Goal: Task Accomplishment & Management: Complete application form

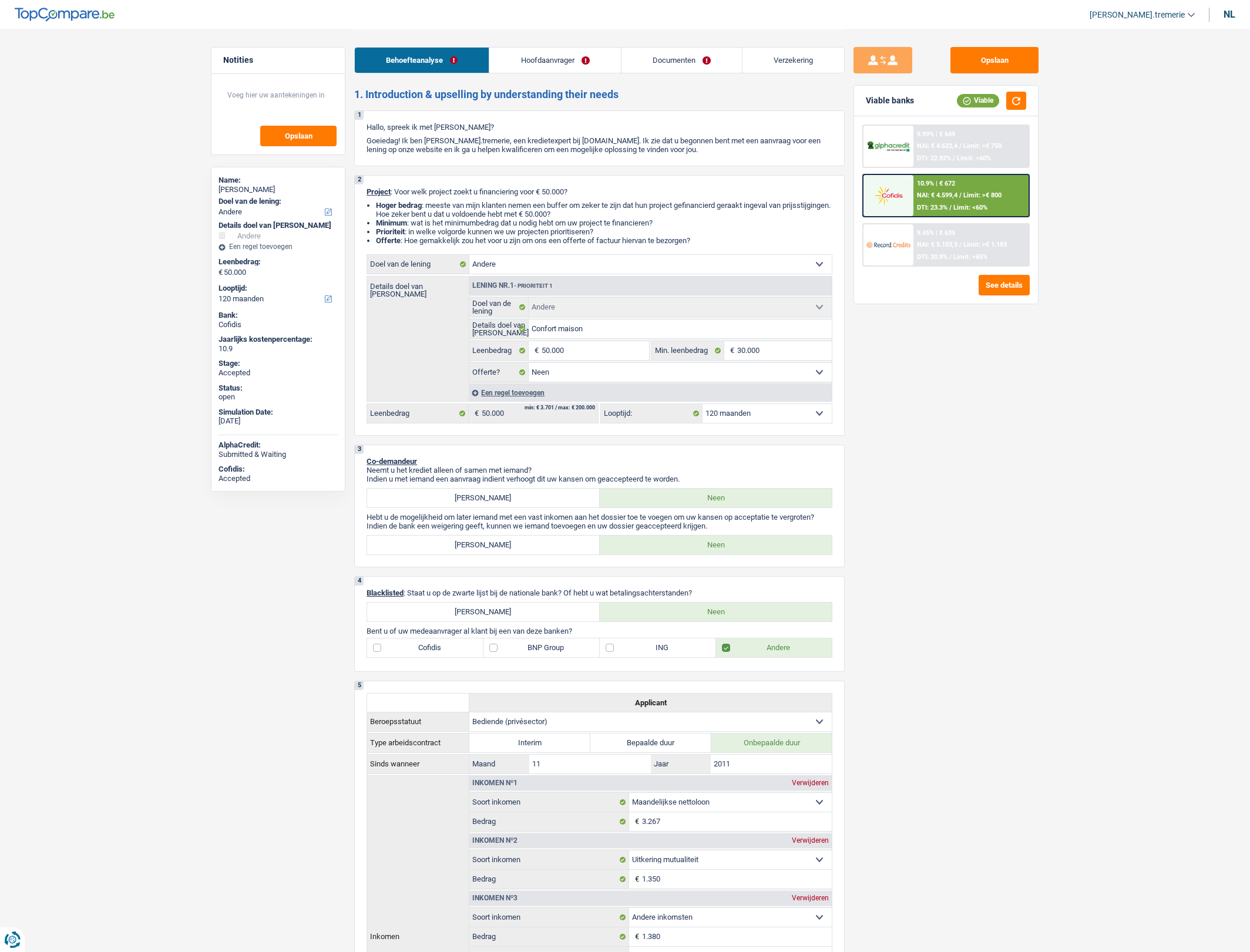
select select "other"
select select "120"
select select "other"
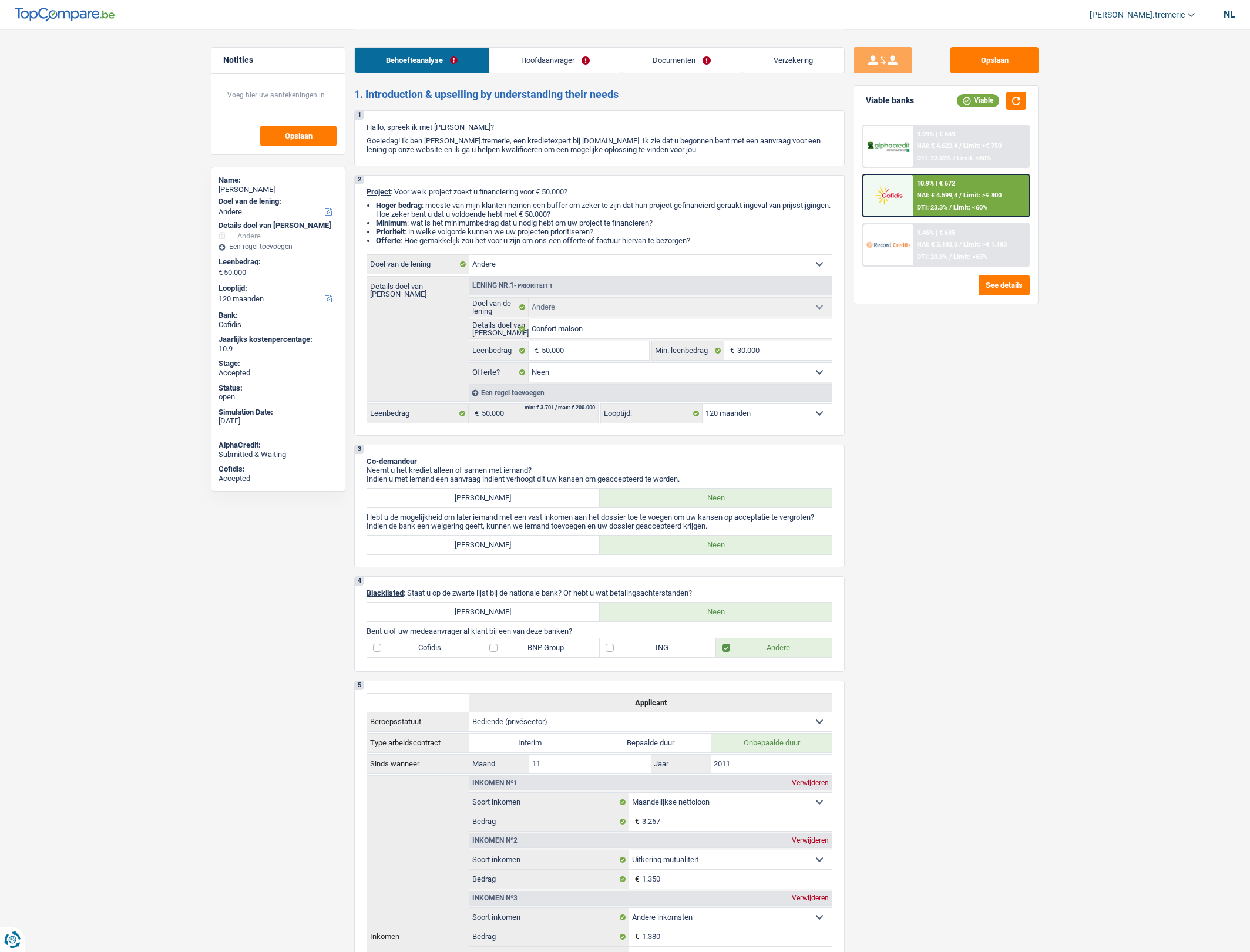
select select "false"
select select "120"
select select "privateEmployee"
select select "netSalary"
select select "mutualityIndemnity"
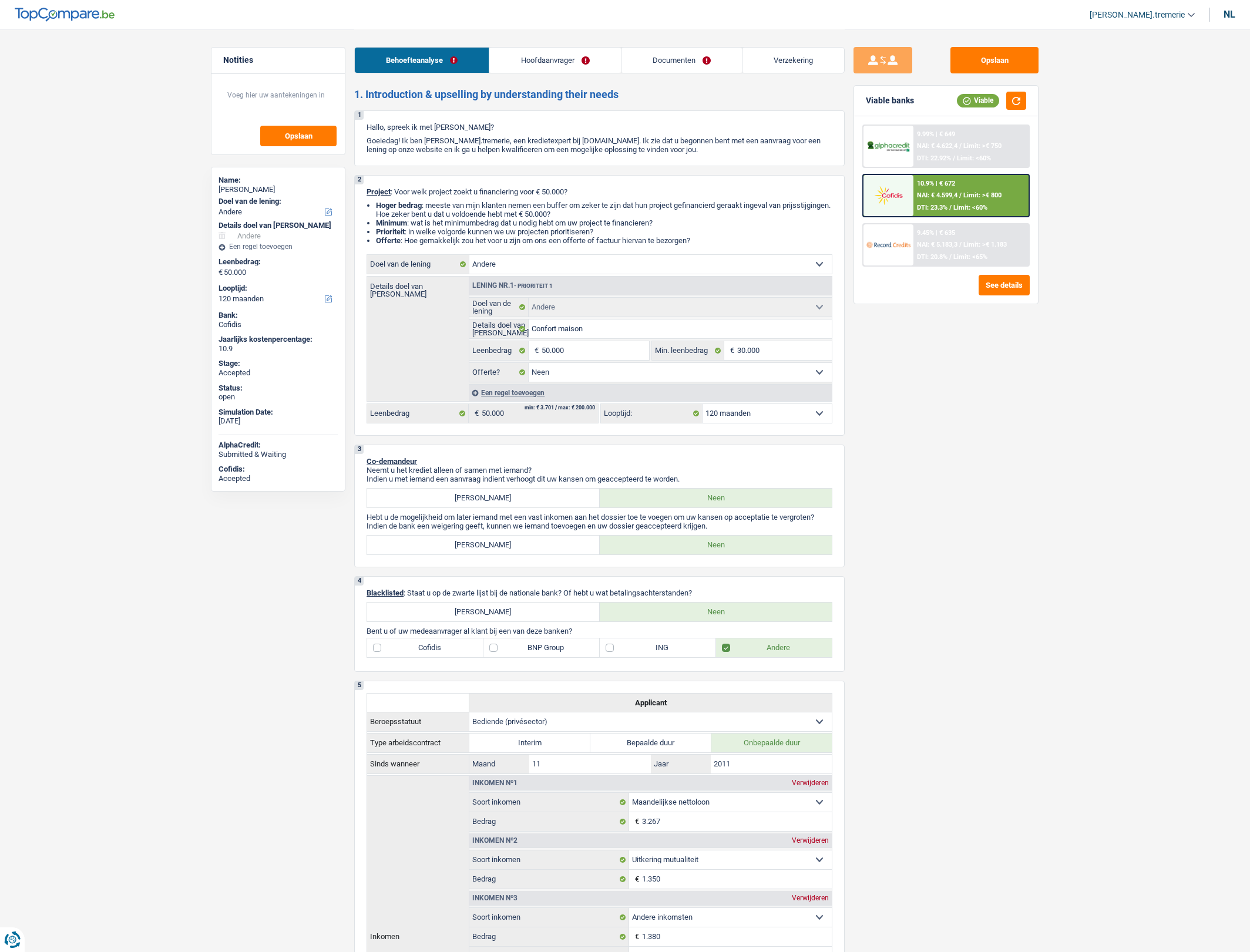
select select "other"
select select "familyAllowances"
select select "mealVouchers"
select select "ownerWithMortgage"
select select "mortgage"
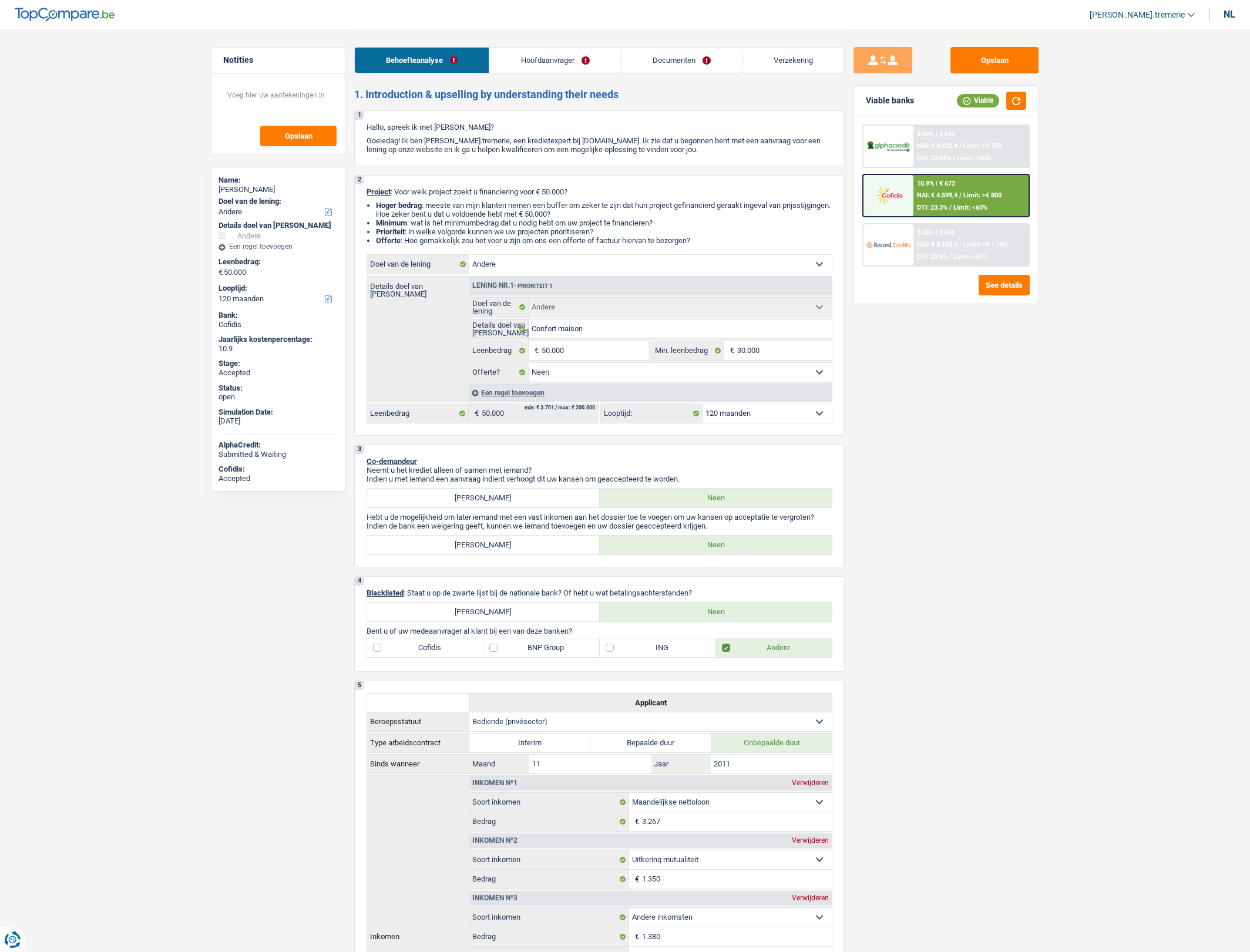
select select "240"
select select "other"
select select "false"
select select "120"
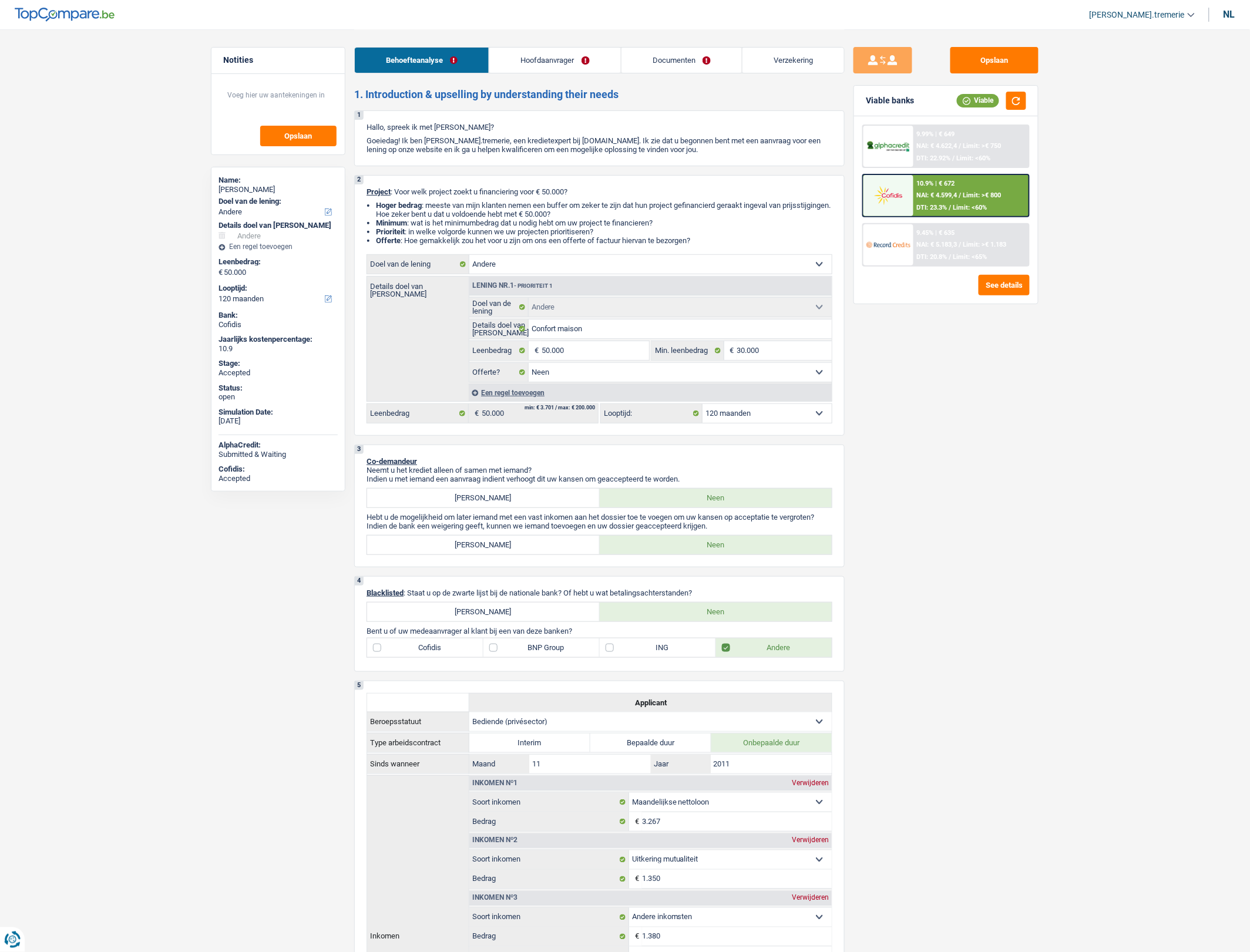
click at [569, 65] on link "Hoofdaanvrager" at bounding box center [555, 60] width 131 height 26
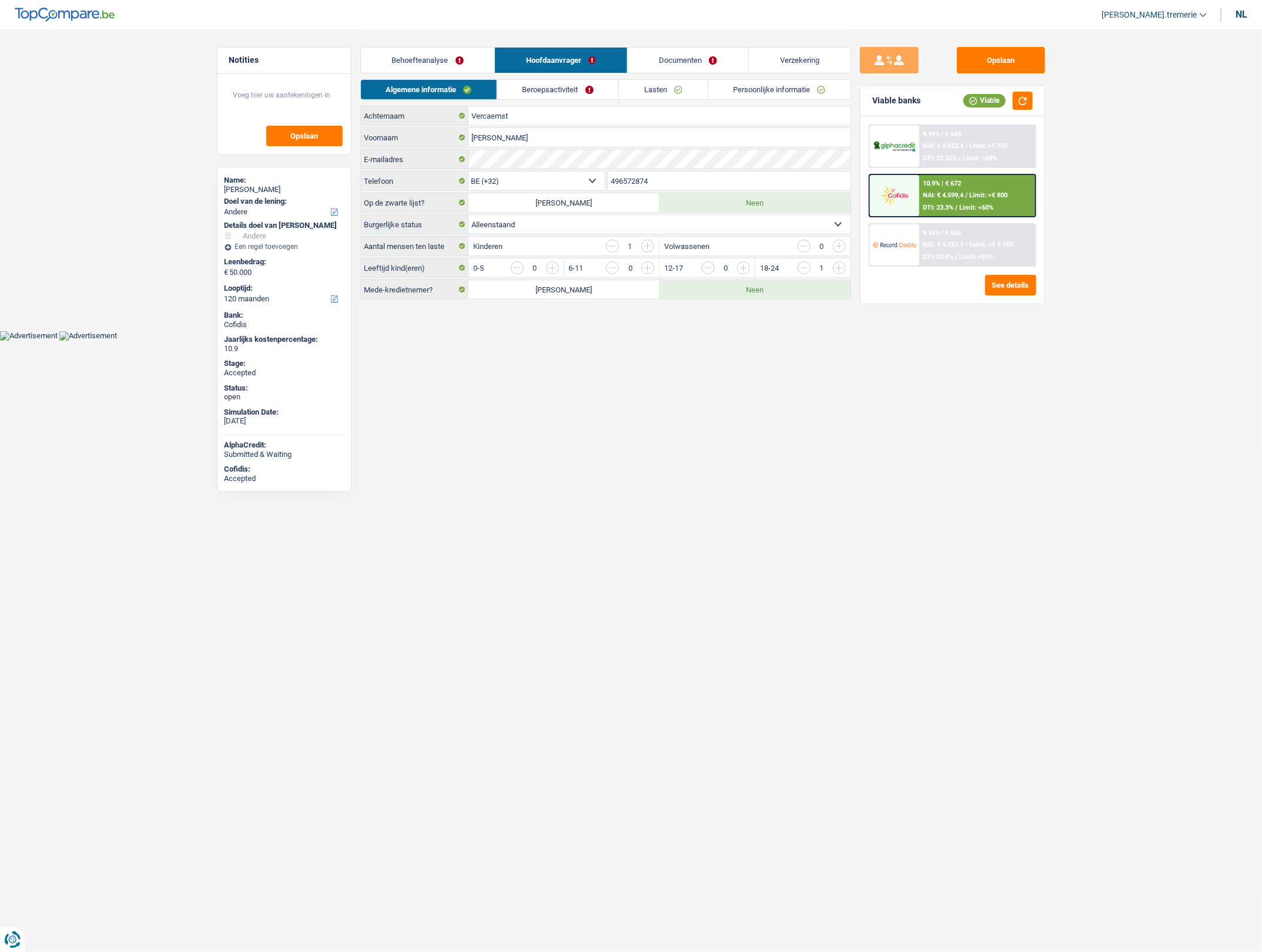
click at [693, 57] on link "Documenten" at bounding box center [688, 60] width 120 height 26
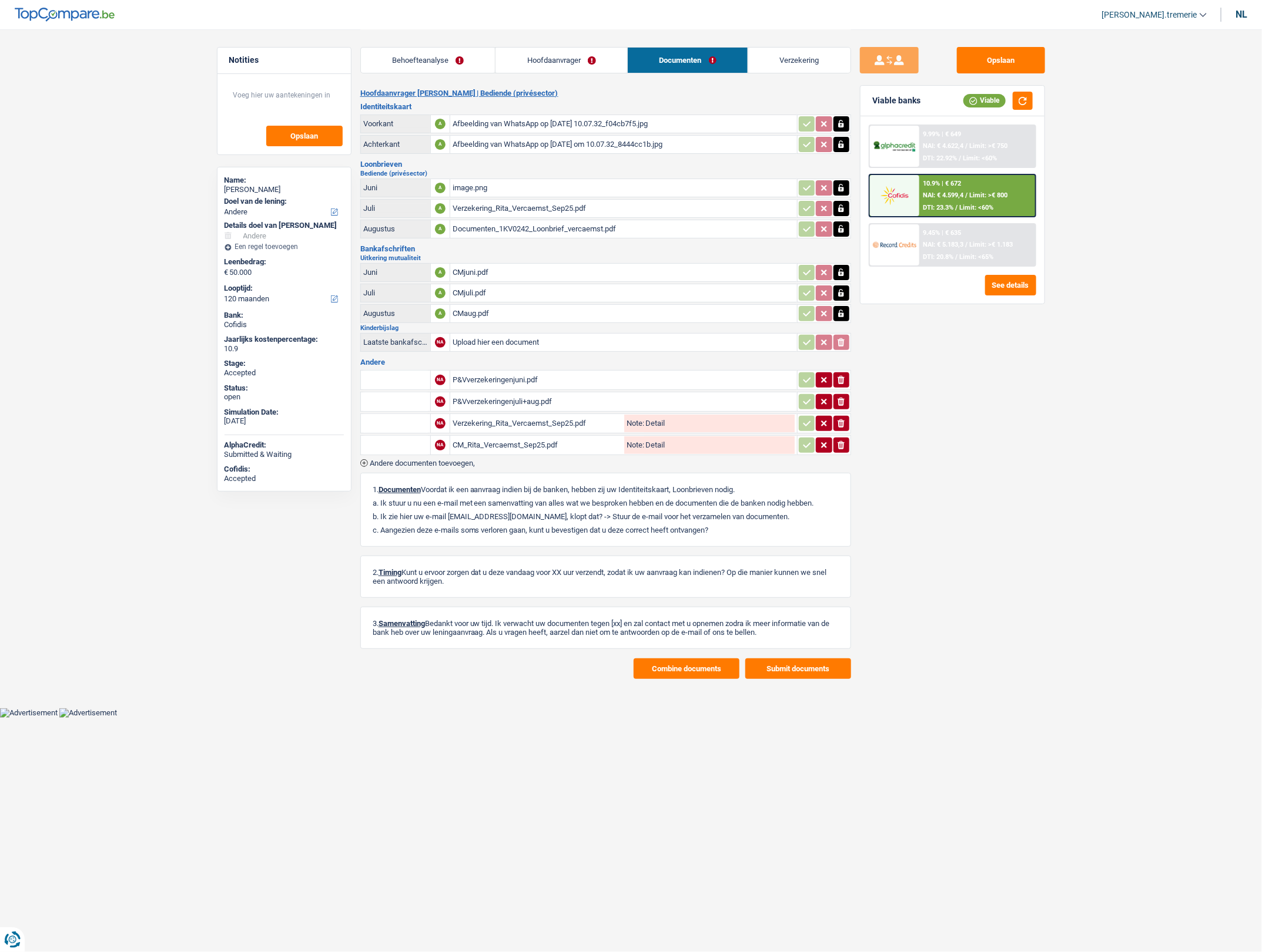
click at [519, 230] on div "Documenten_1KV0242_Loonbrief_vercaemst.pdf" at bounding box center [623, 229] width 342 height 17
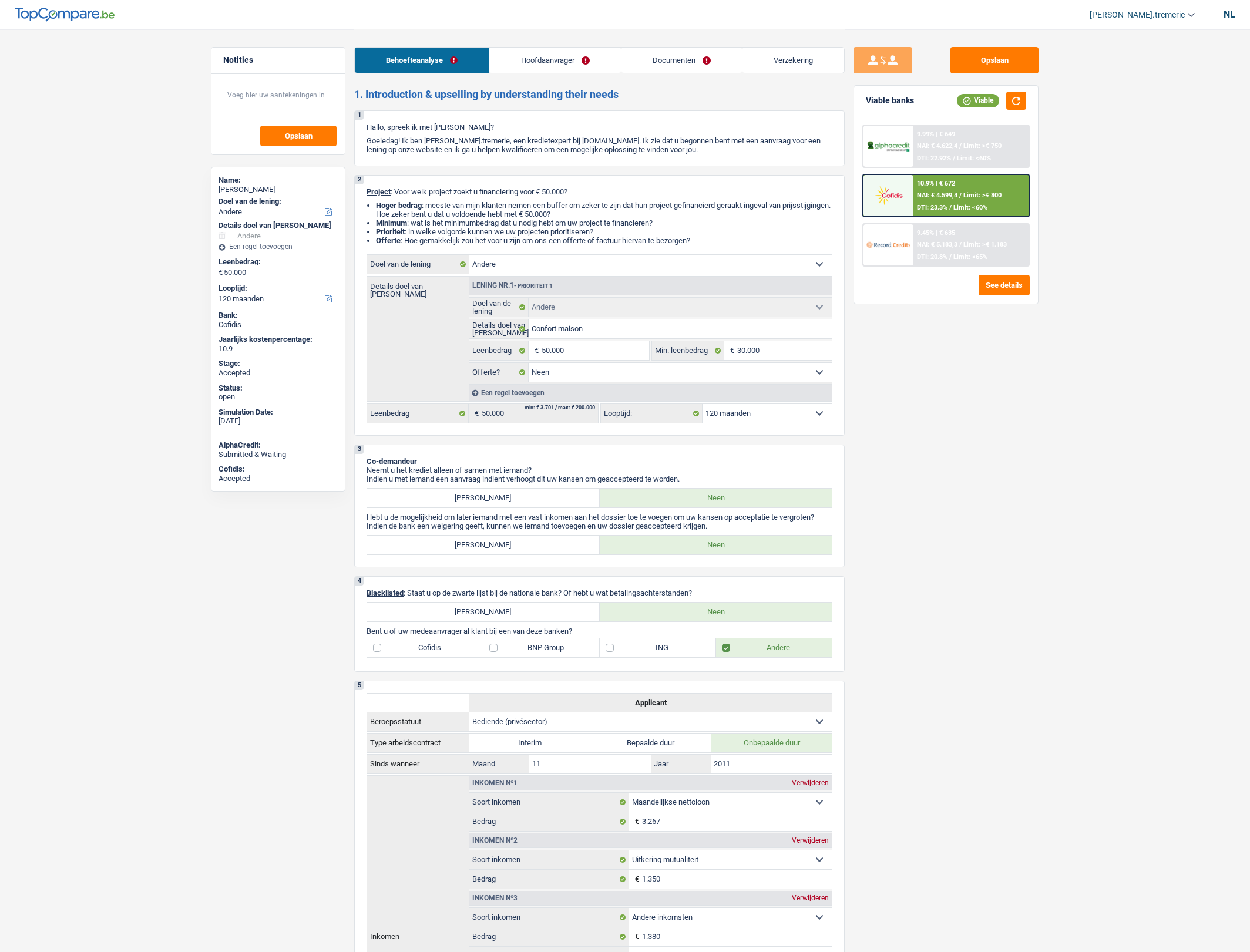
select select "other"
select select "120"
select select "other"
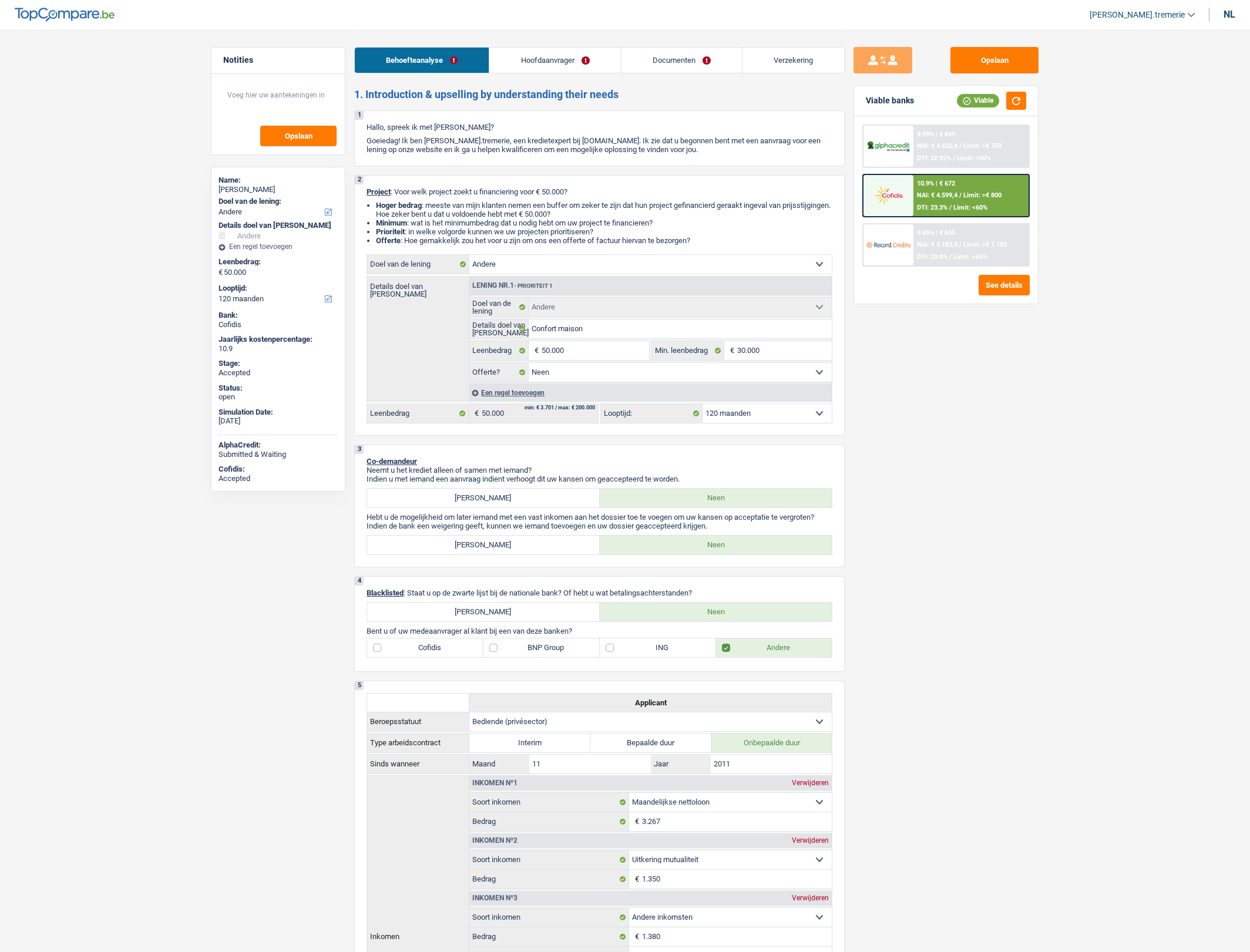
select select "false"
select select "120"
select select "privateEmployee"
select select "netSalary"
select select "mutualityIndemnity"
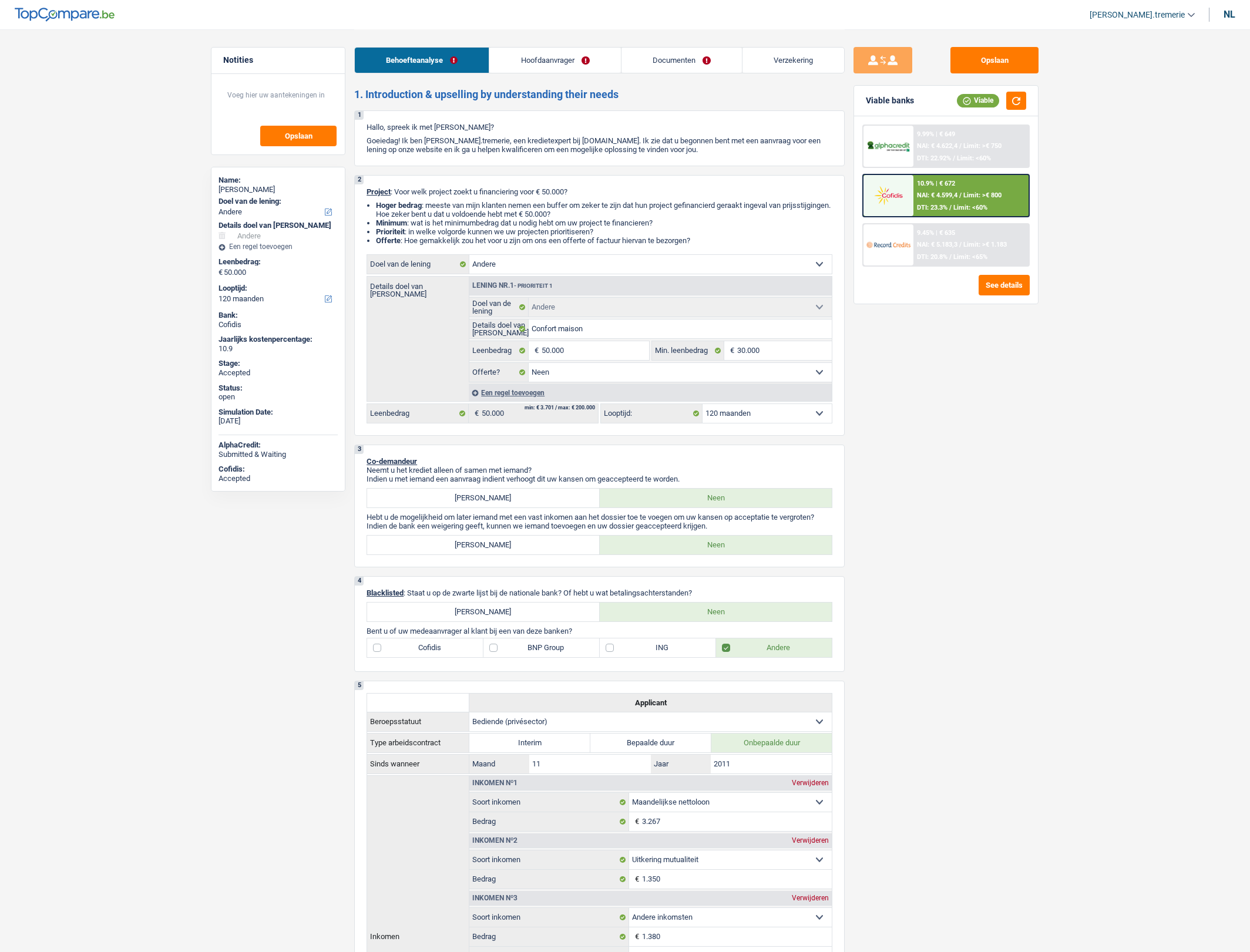
select select "other"
select select "familyAllowances"
select select "mealVouchers"
select select "ownerWithMortgage"
select select "mortgage"
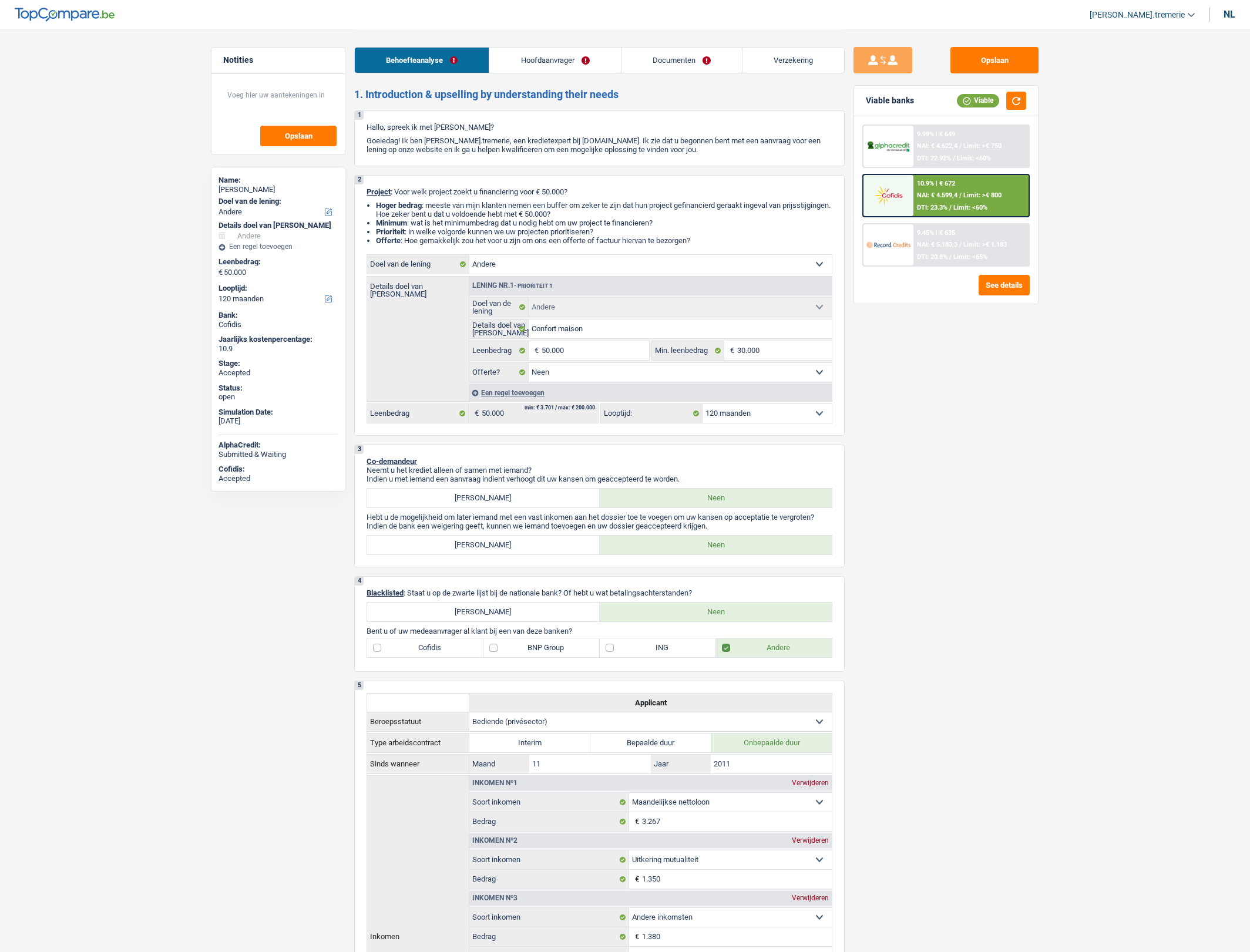
select select "240"
select select "other"
select select "false"
select select "120"
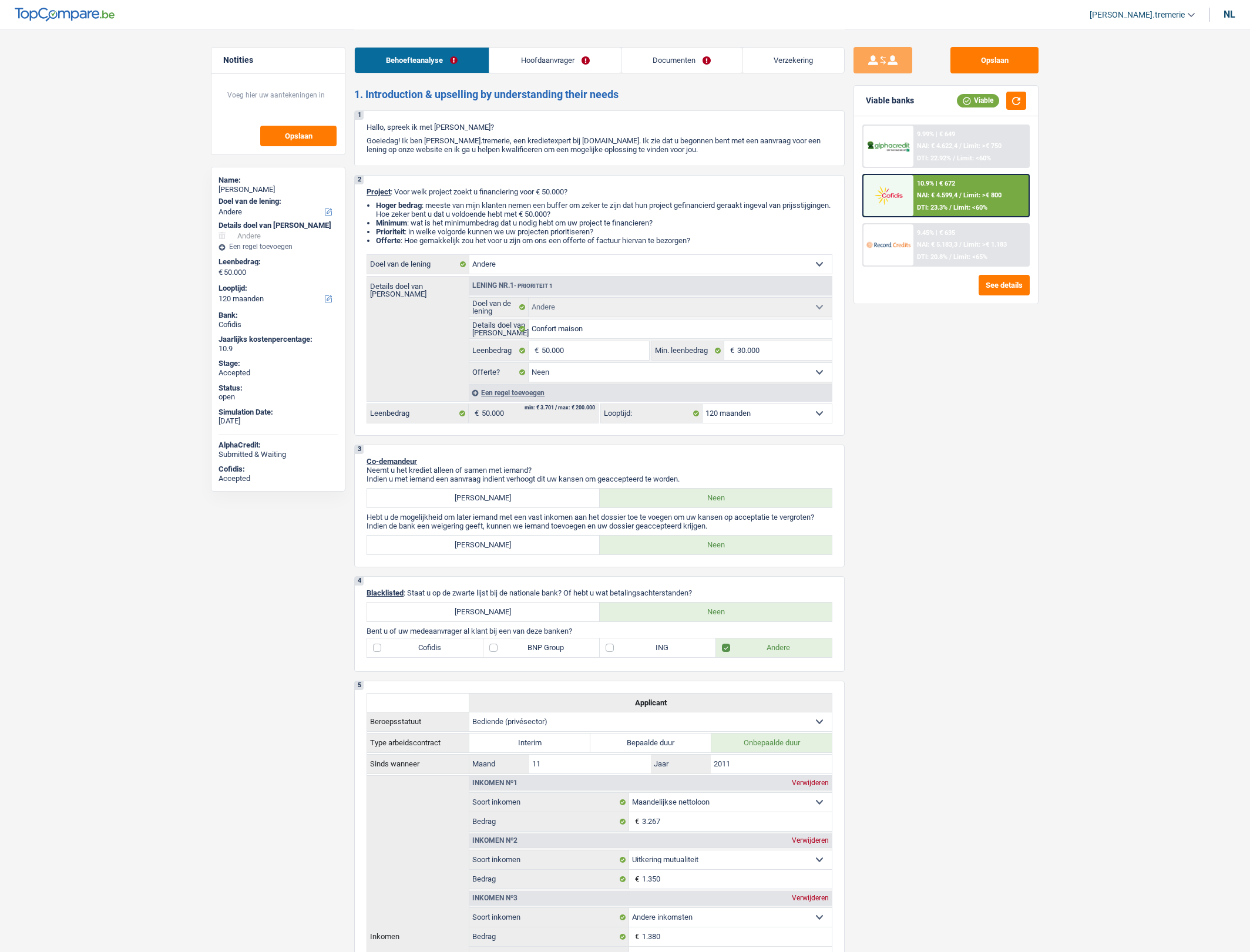
select select "privateEmployee"
select select "netSalary"
select select "mutualityIndemnity"
select select "other"
select select "familyAllowances"
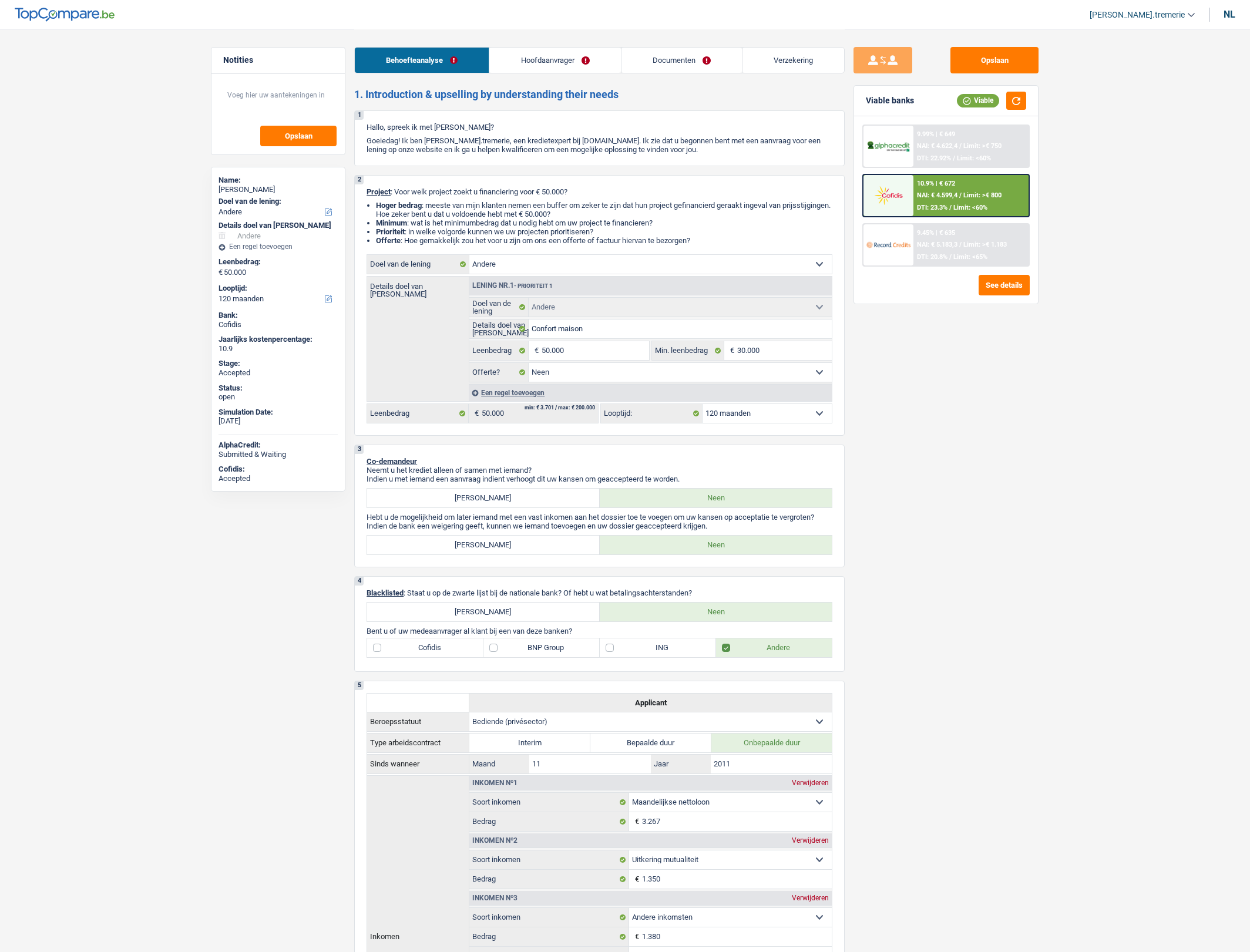
select select "mealVouchers"
click at [557, 47] on link "Hoofdaanvrager" at bounding box center [555, 60] width 131 height 26
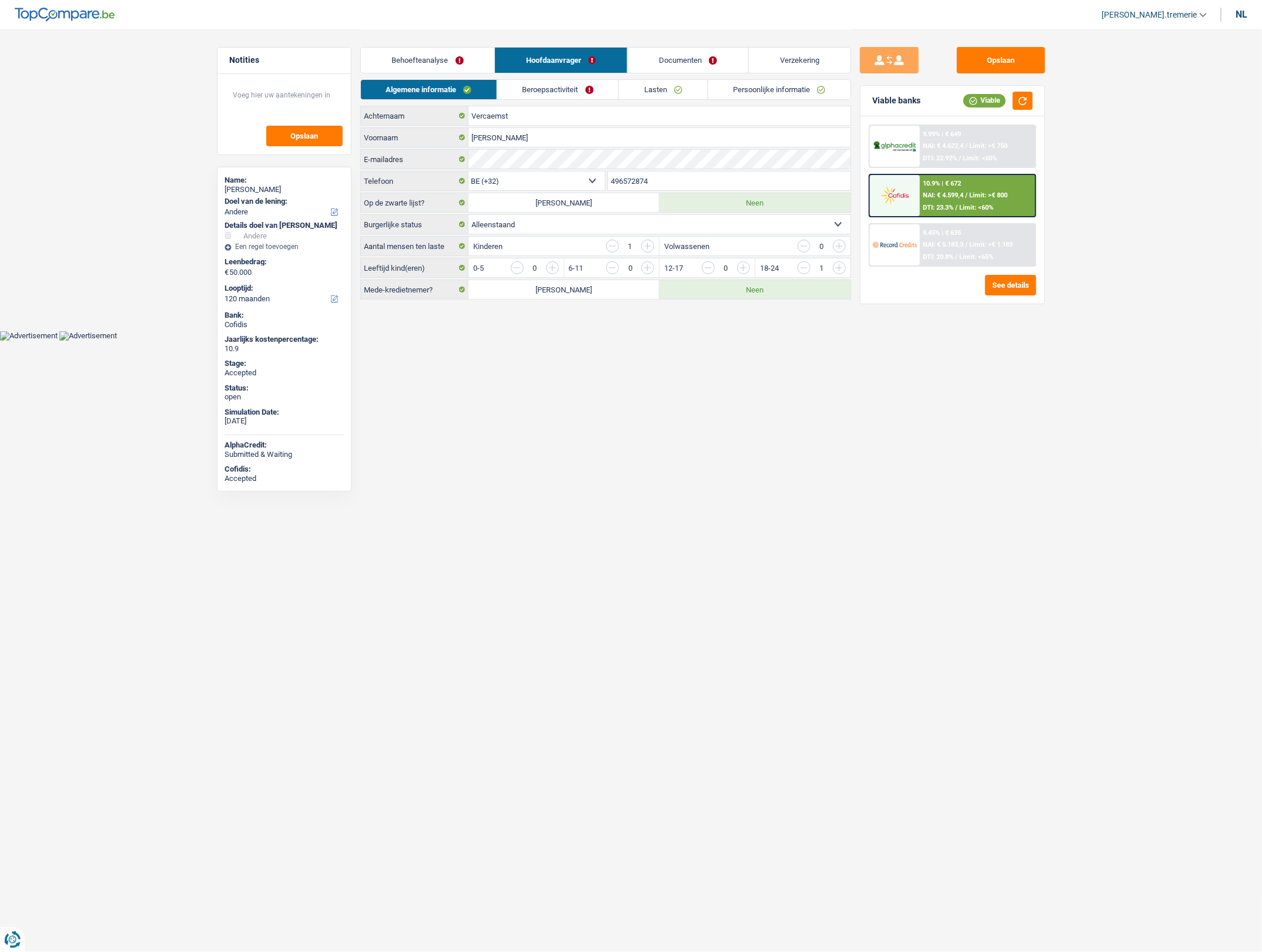
click at [545, 81] on link "Beroepsactiviteit" at bounding box center [558, 89] width 121 height 19
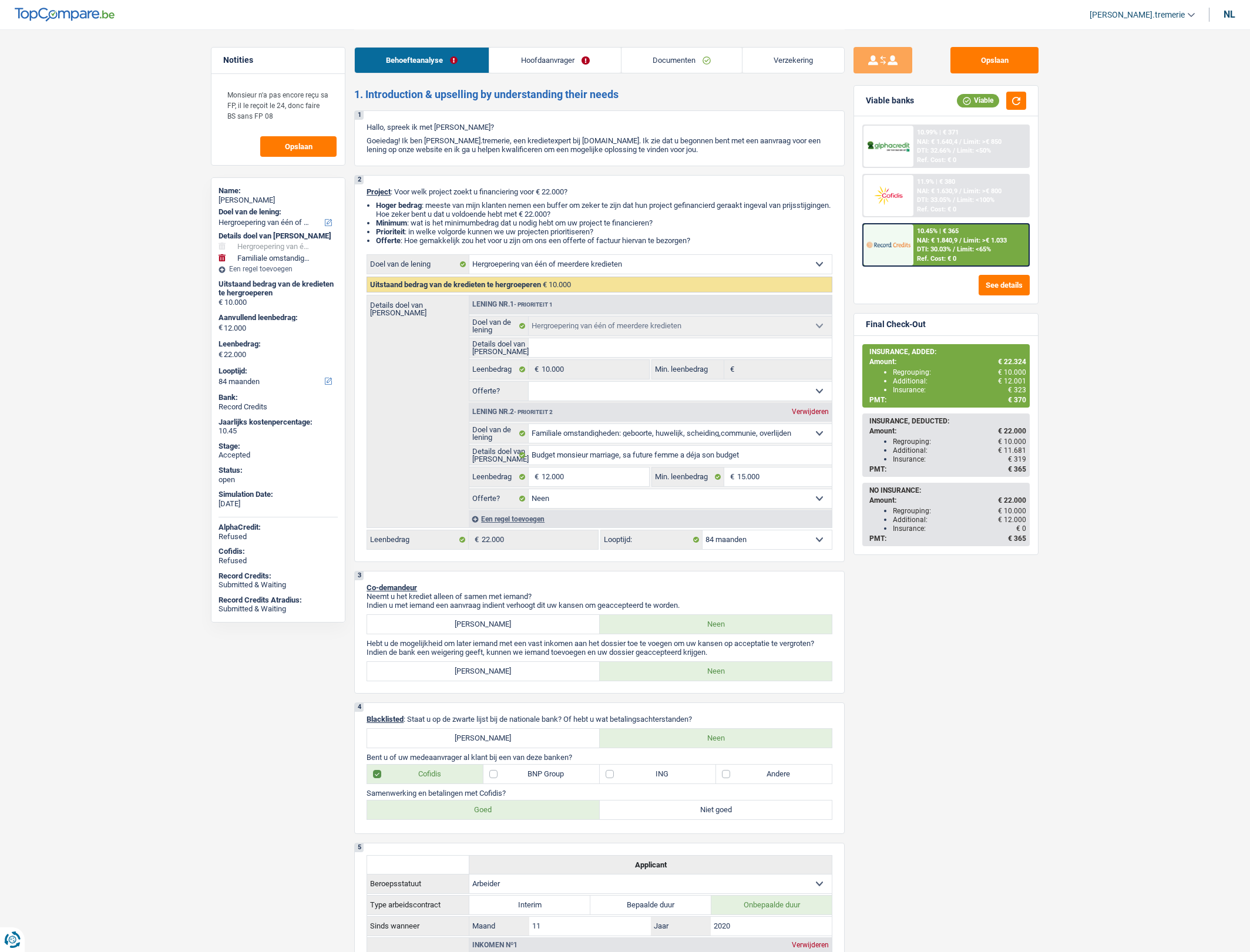
select select "refinancing"
select select "familyEvent"
select select "84"
select select "refinancing"
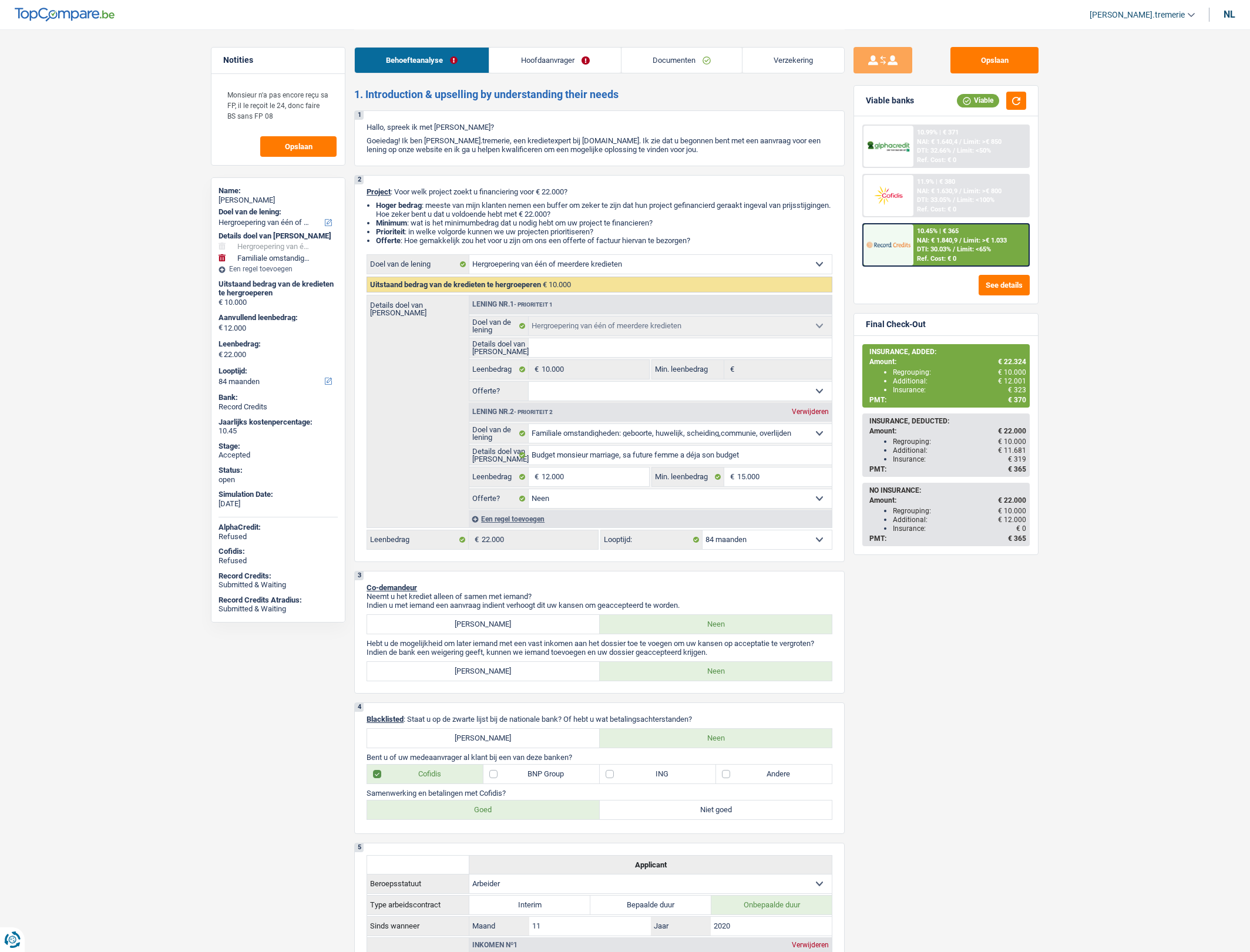
select select "refinancing"
select select "familyEvent"
select select "false"
select select "84"
select select "worker"
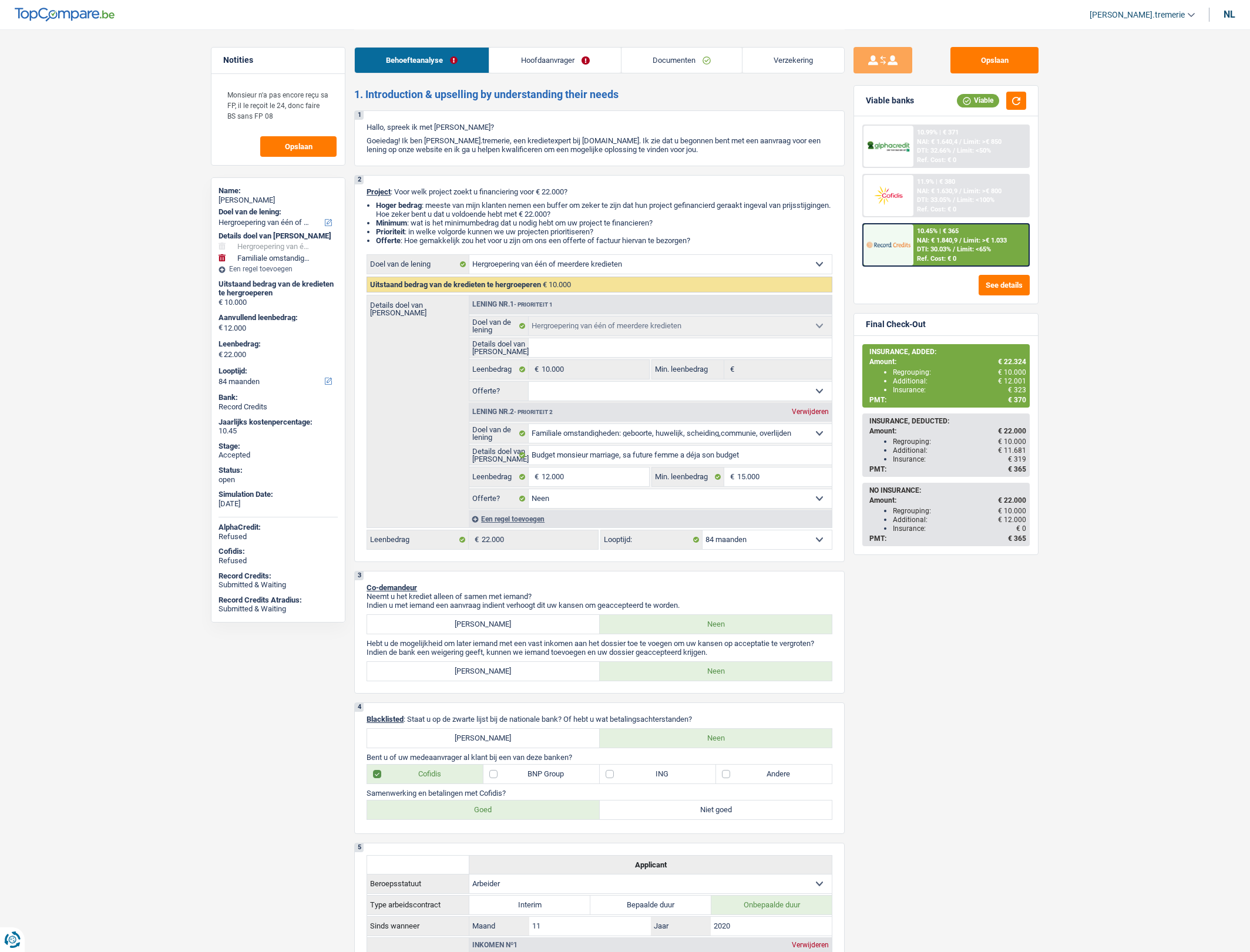
select select "netSalary"
select select "rents"
select select "cardOrCredit"
select select "refinancing"
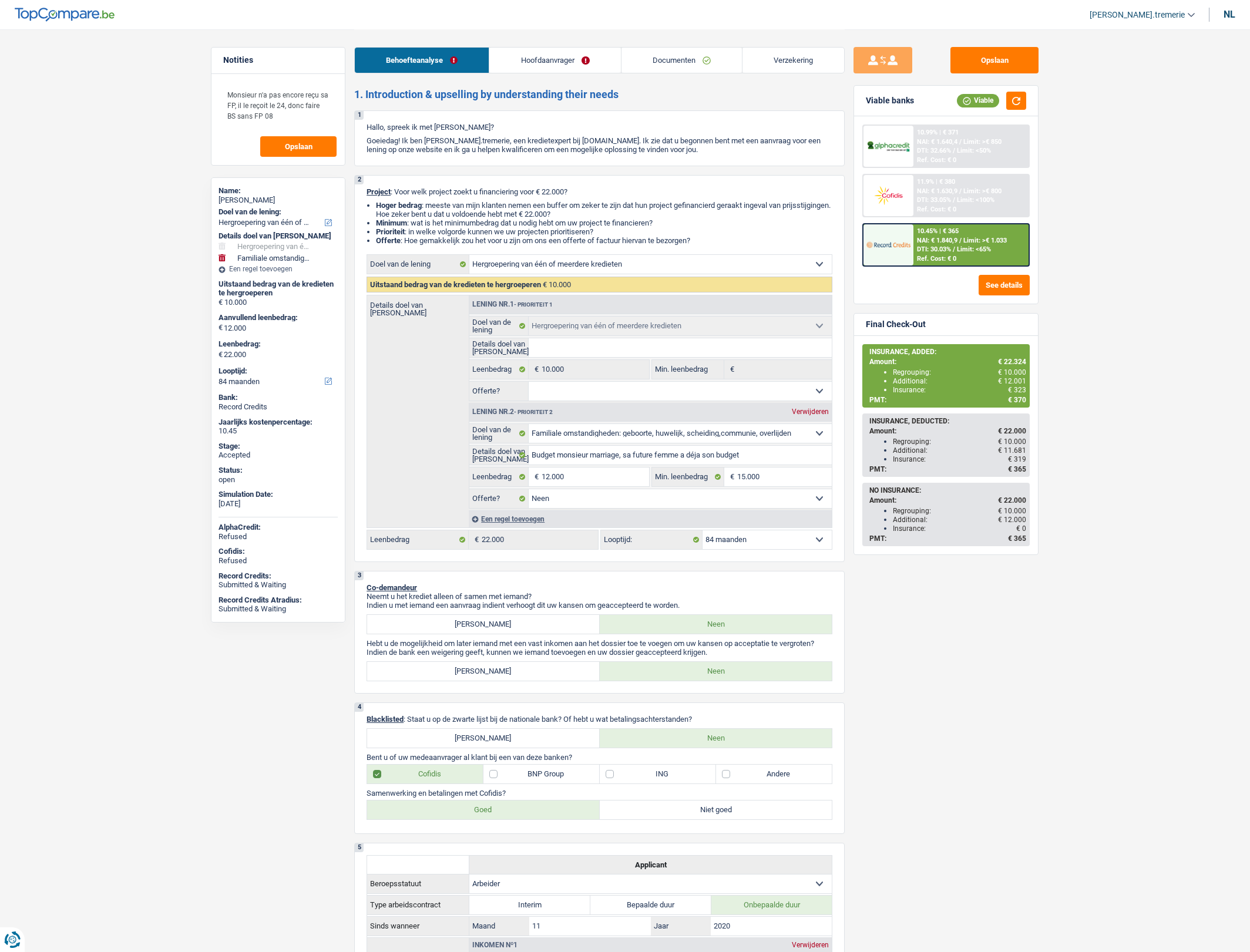
select select "familyEvent"
select select "false"
select select "84"
click at [1160, 15] on span "[PERSON_NAME].tremerie" at bounding box center [1137, 15] width 95 height 10
click at [1130, 54] on button "CA" at bounding box center [1123, 61] width 93 height 24
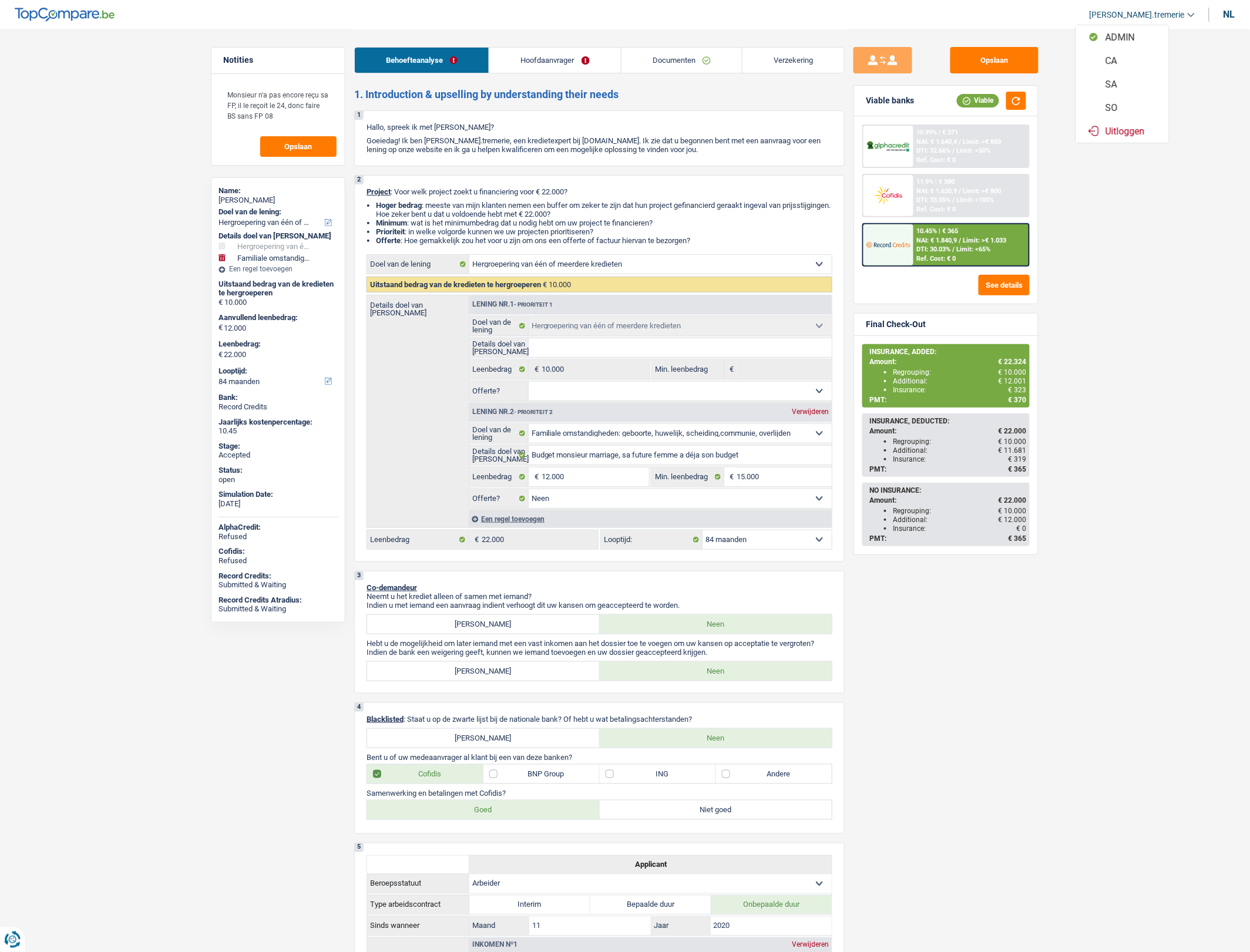
select select "84"
select select "120"
select select "refinancing"
select select "familyEvent"
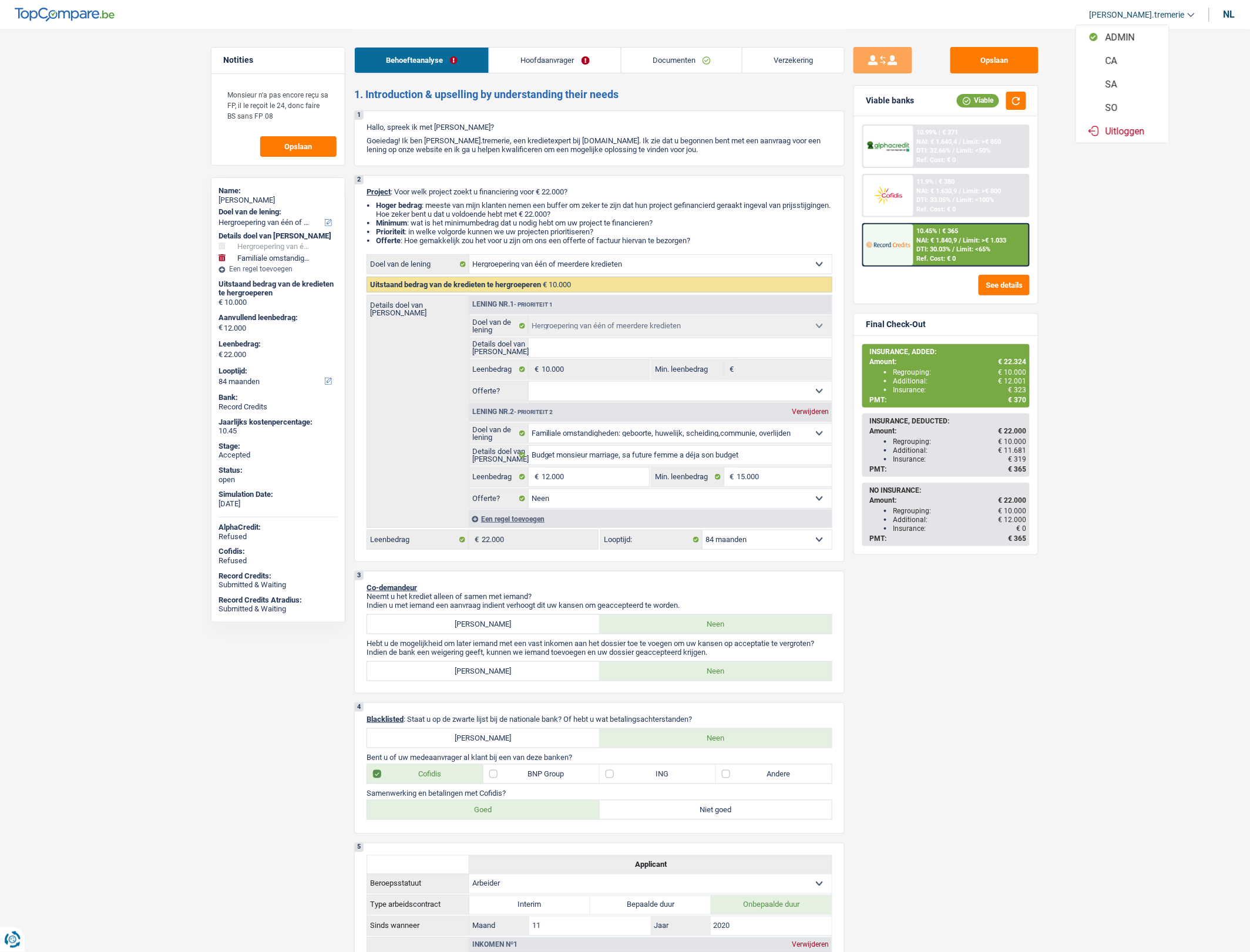
select select "false"
select select "84"
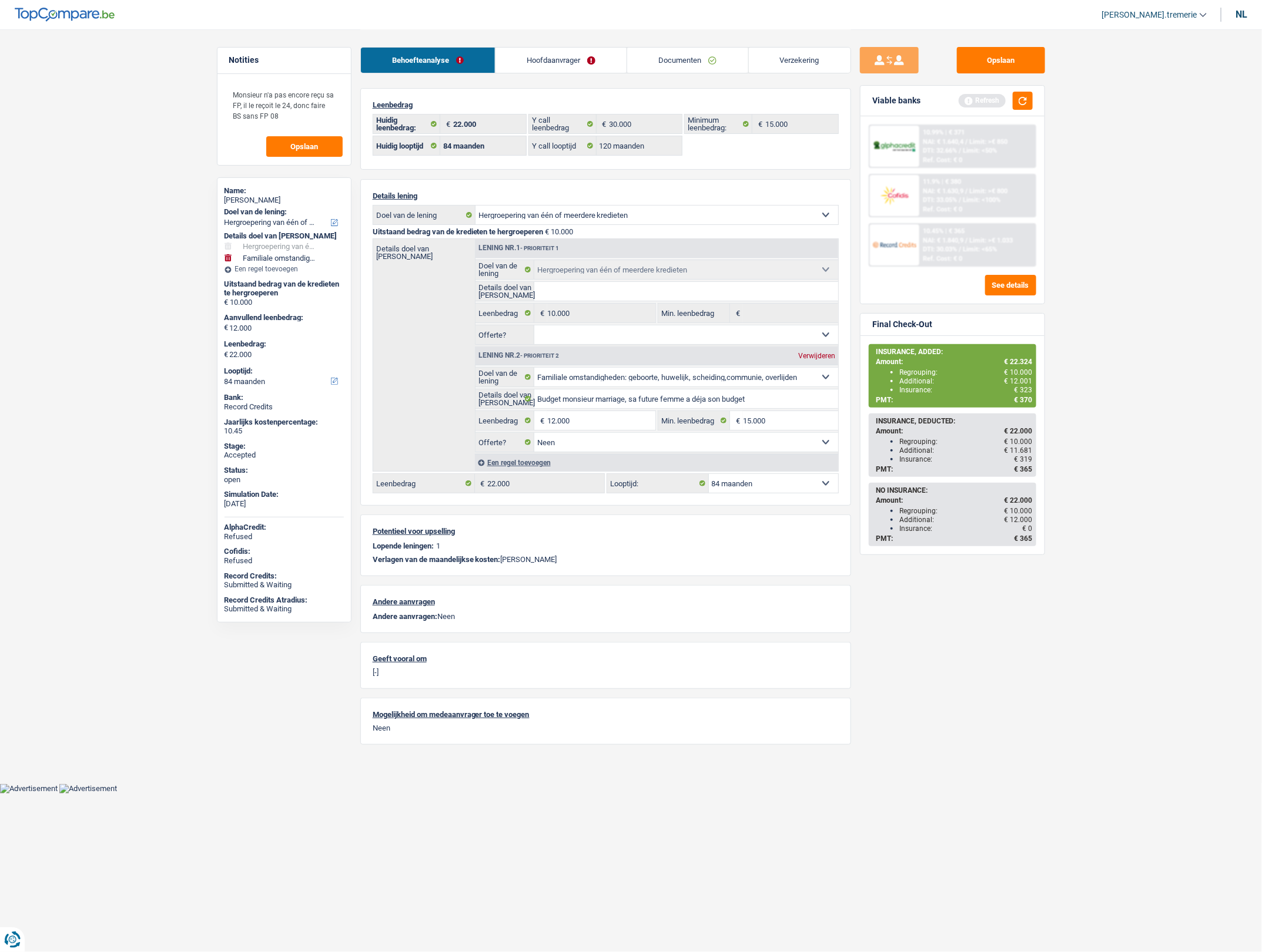
click at [518, 60] on link "Hoofdaanvrager" at bounding box center [561, 60] width 131 height 26
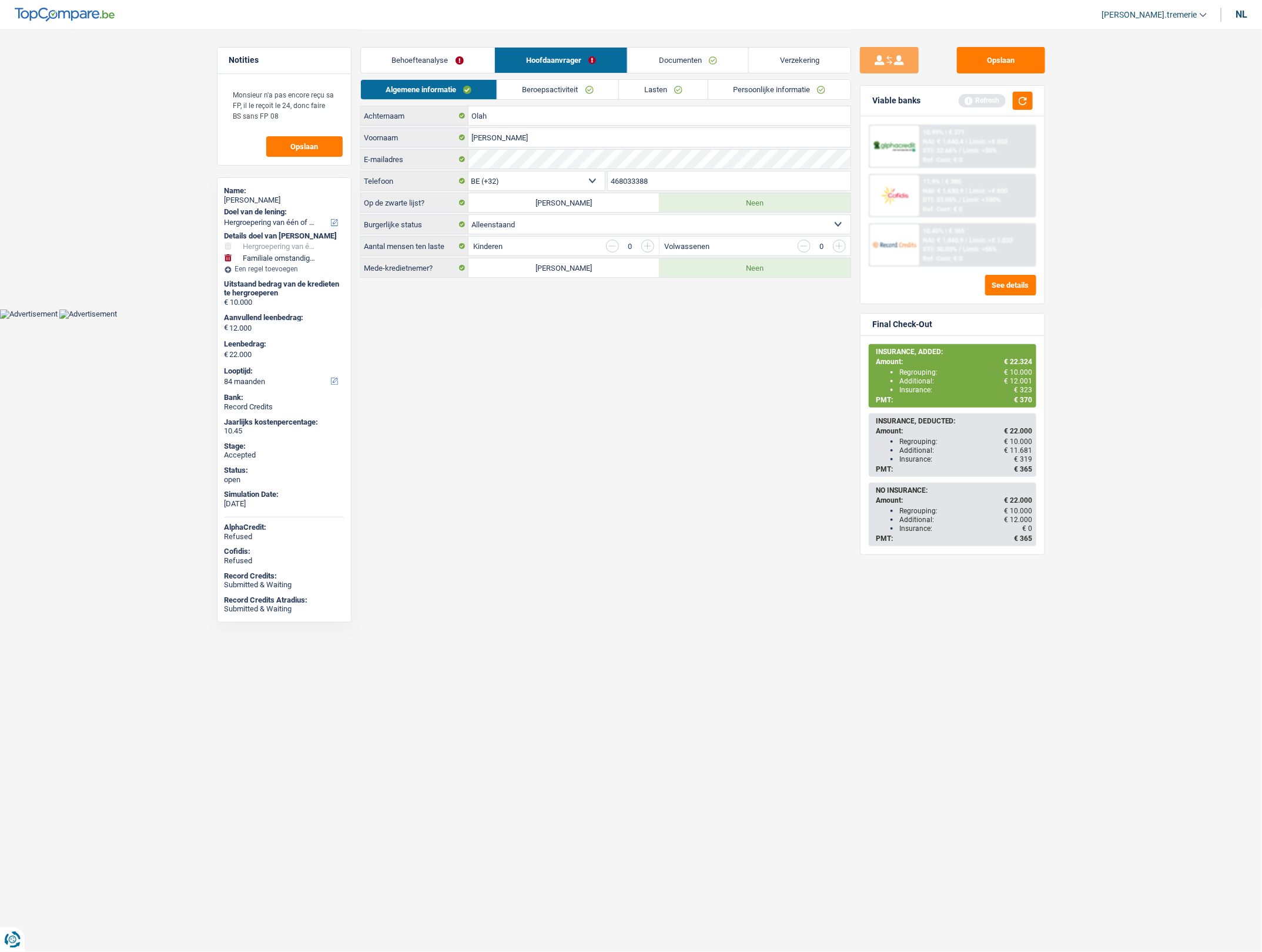
click at [698, 60] on link "Documenten" at bounding box center [688, 60] width 120 height 26
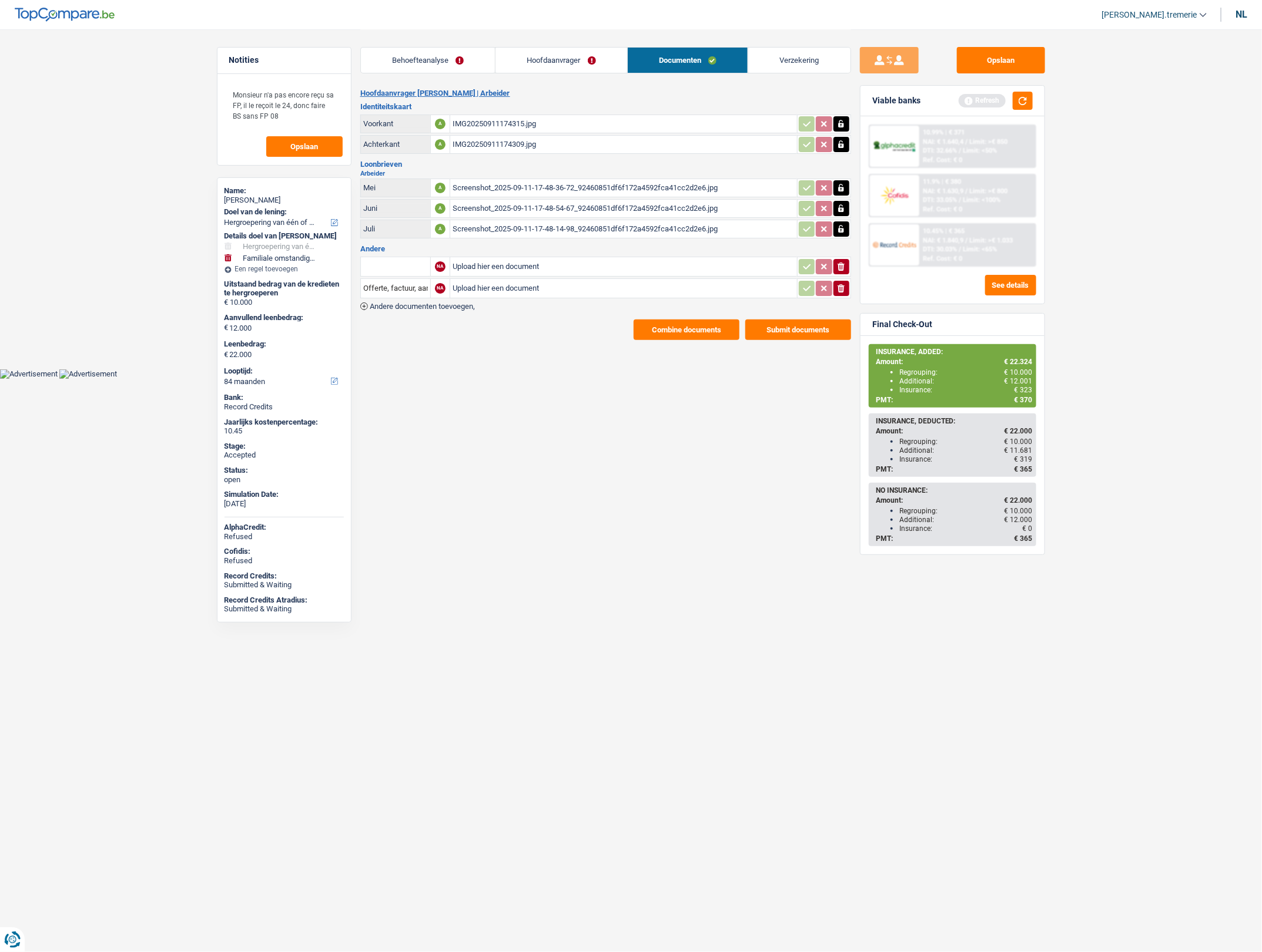
click at [446, 63] on link "Behoefteanalyse" at bounding box center [428, 60] width 135 height 26
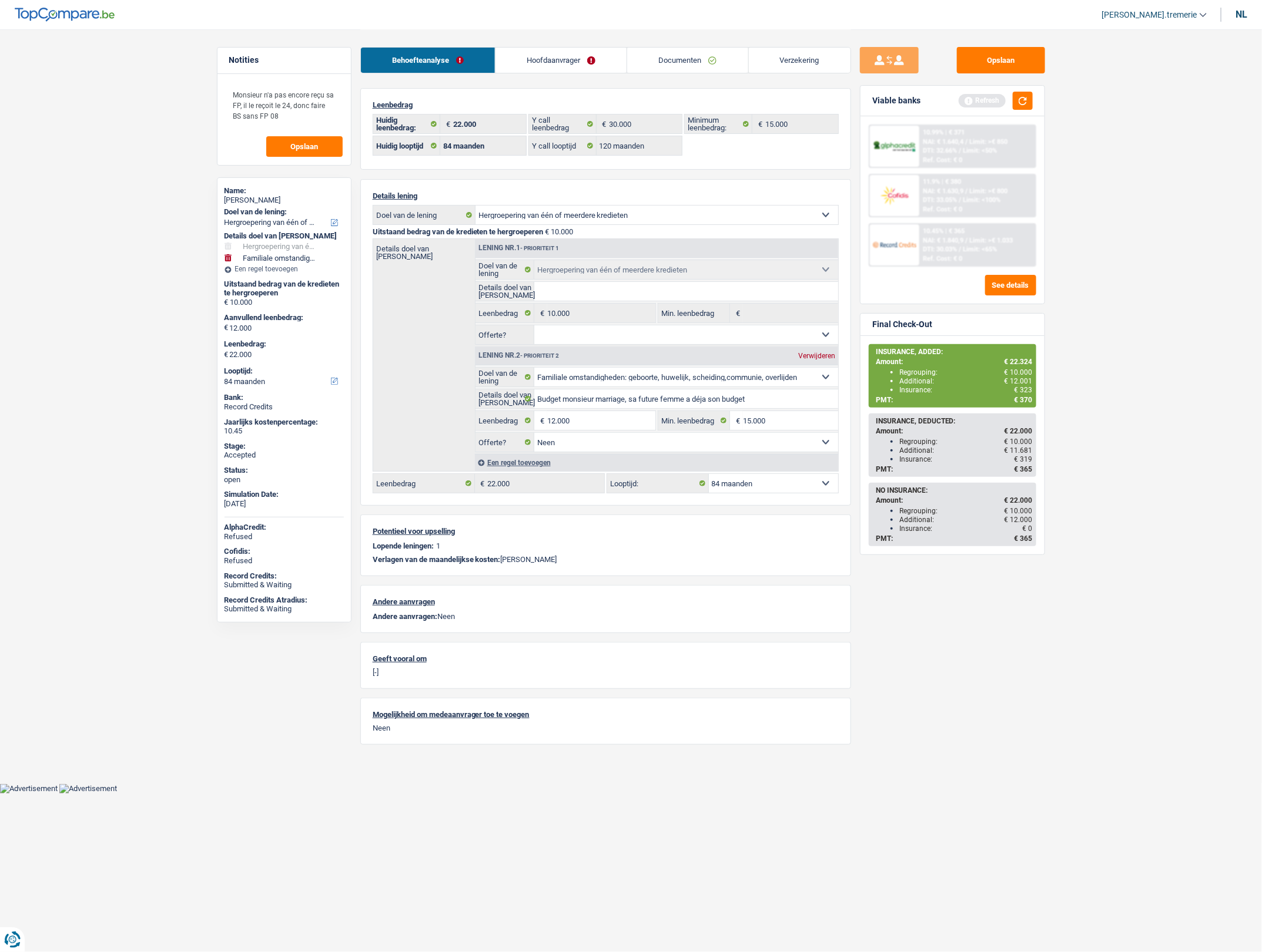
click at [529, 57] on link "Hoofdaanvrager" at bounding box center [561, 60] width 131 height 26
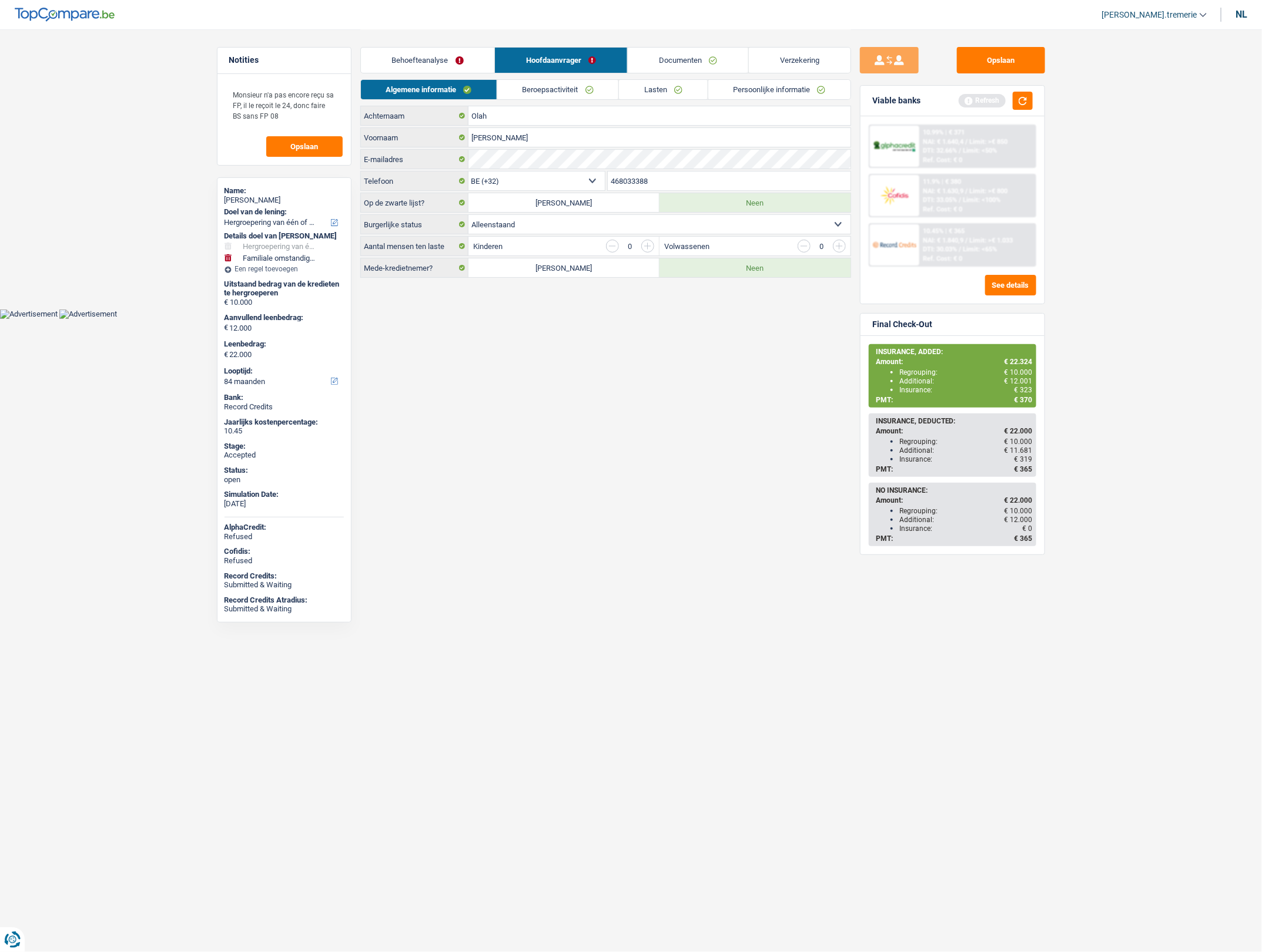
click at [662, 89] on link "Lasten" at bounding box center [662, 89] width 88 height 19
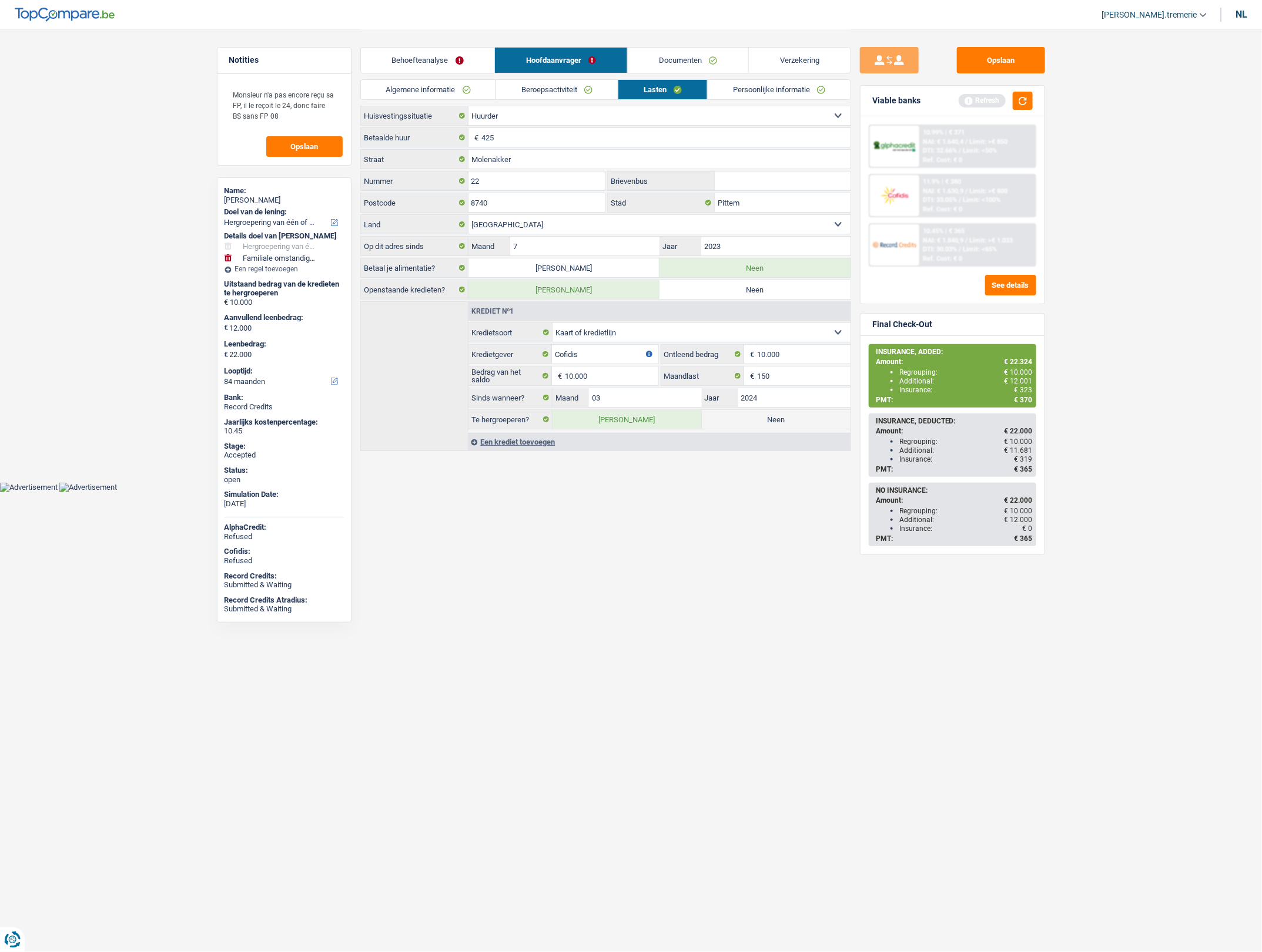
click at [403, 62] on link "Behoefteanalyse" at bounding box center [427, 60] width 134 height 26
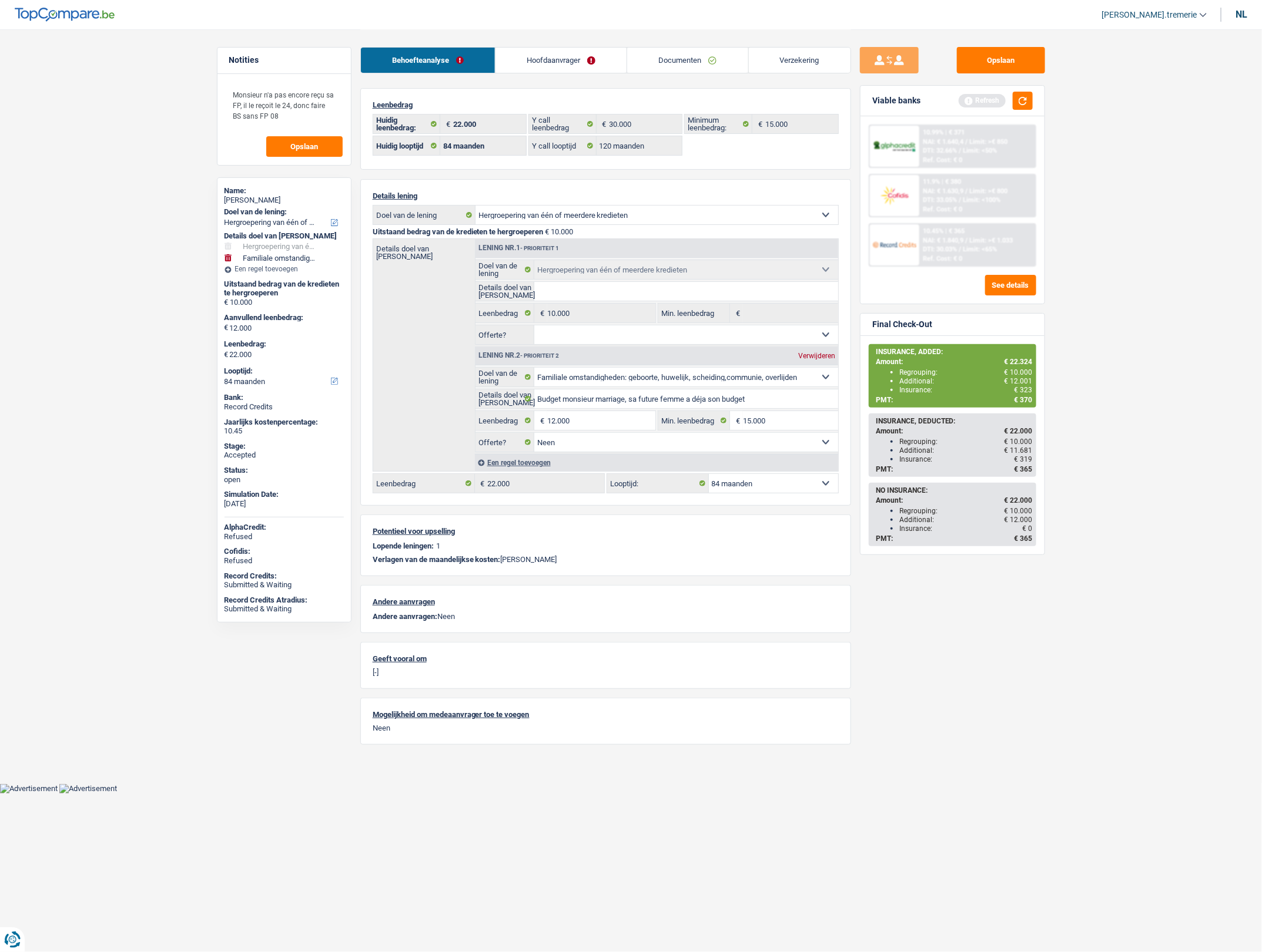
click at [929, 246] on span "DTI: 30.03%" at bounding box center [939, 250] width 34 height 7
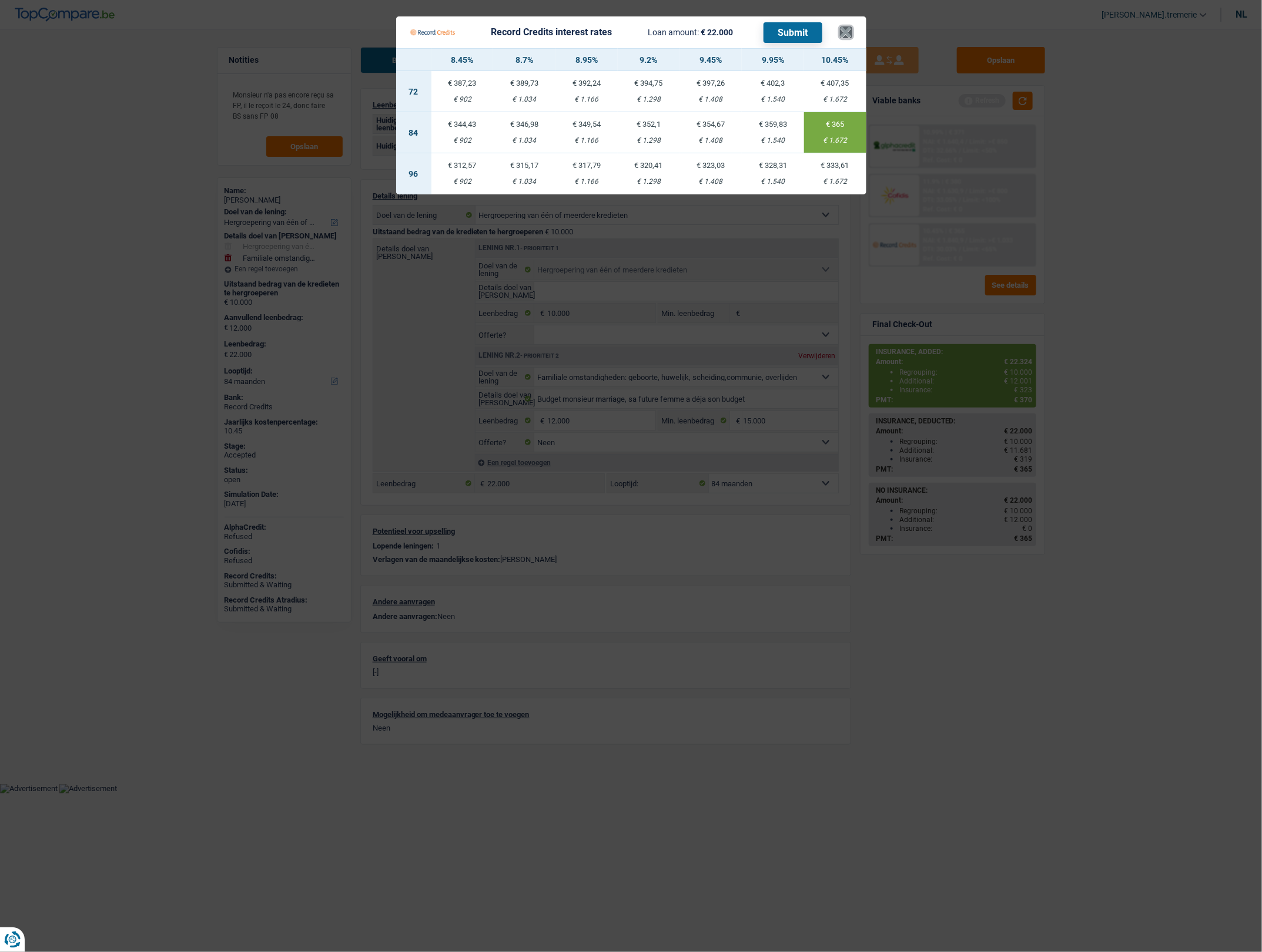
click at [846, 32] on button "×" at bounding box center [846, 32] width 13 height 12
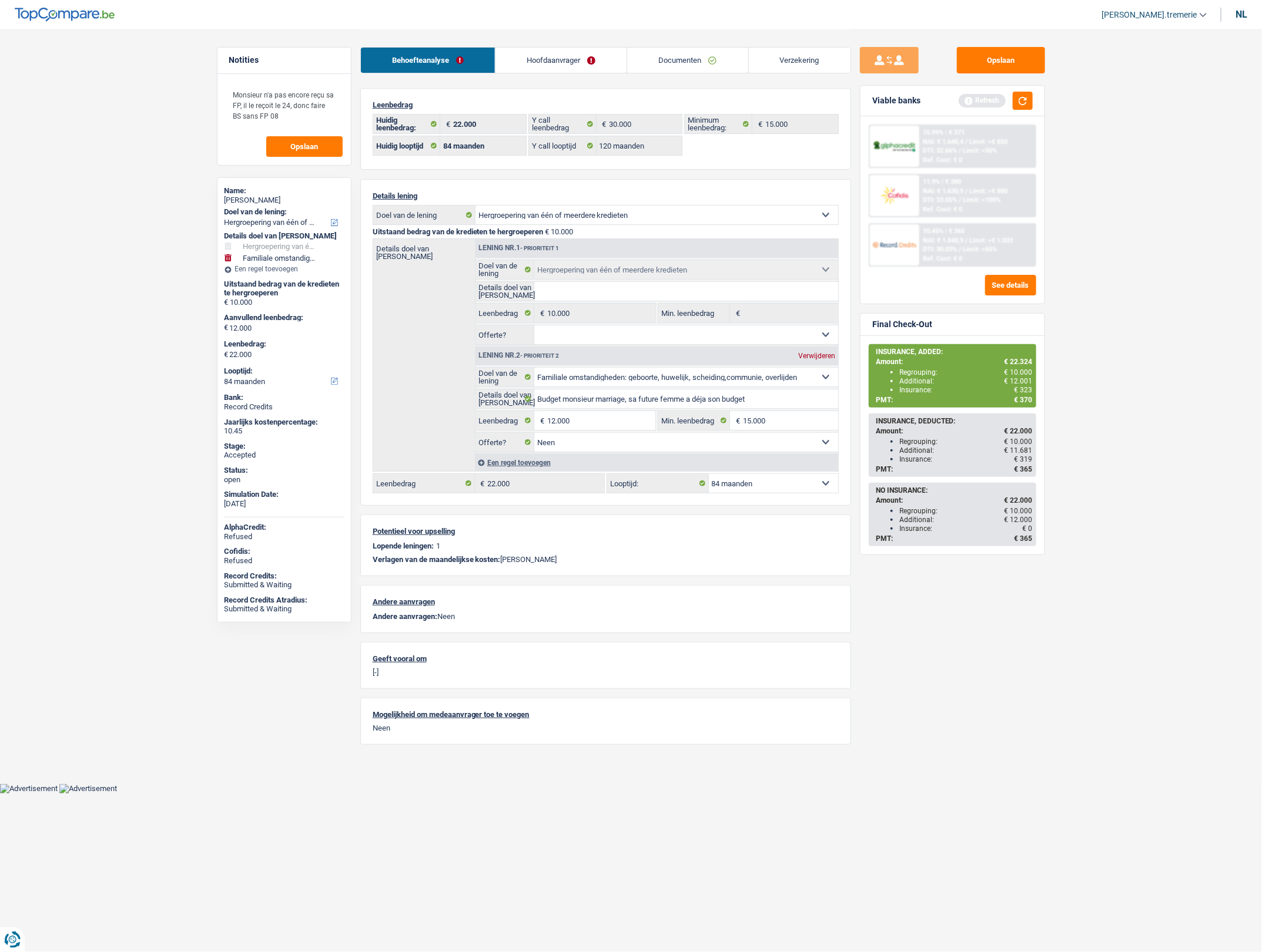
click at [762, 53] on link "Verzekering" at bounding box center [800, 60] width 102 height 26
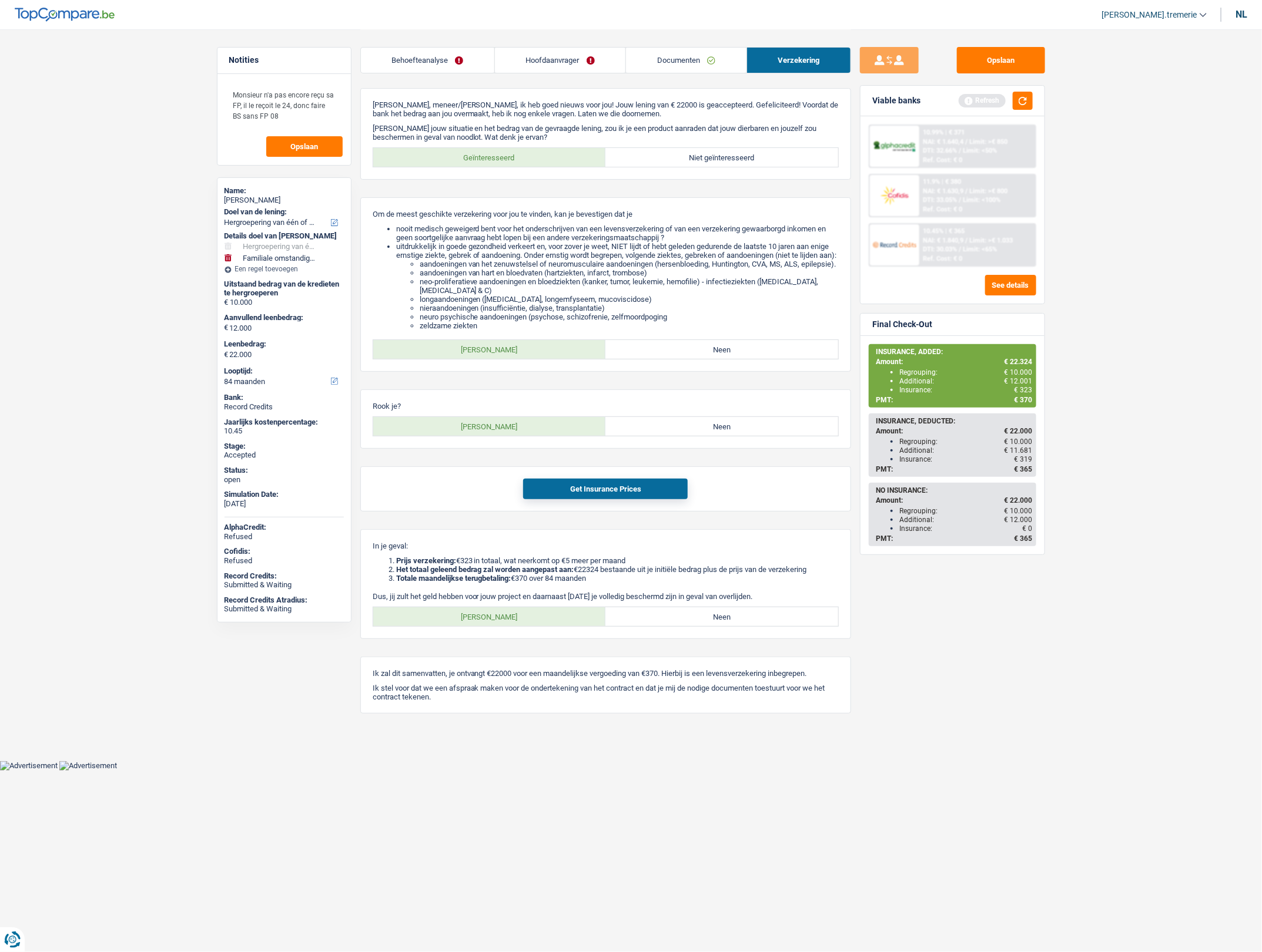
click at [970, 237] on span "Limit: >€ 1.033" at bounding box center [991, 241] width 44 height 7
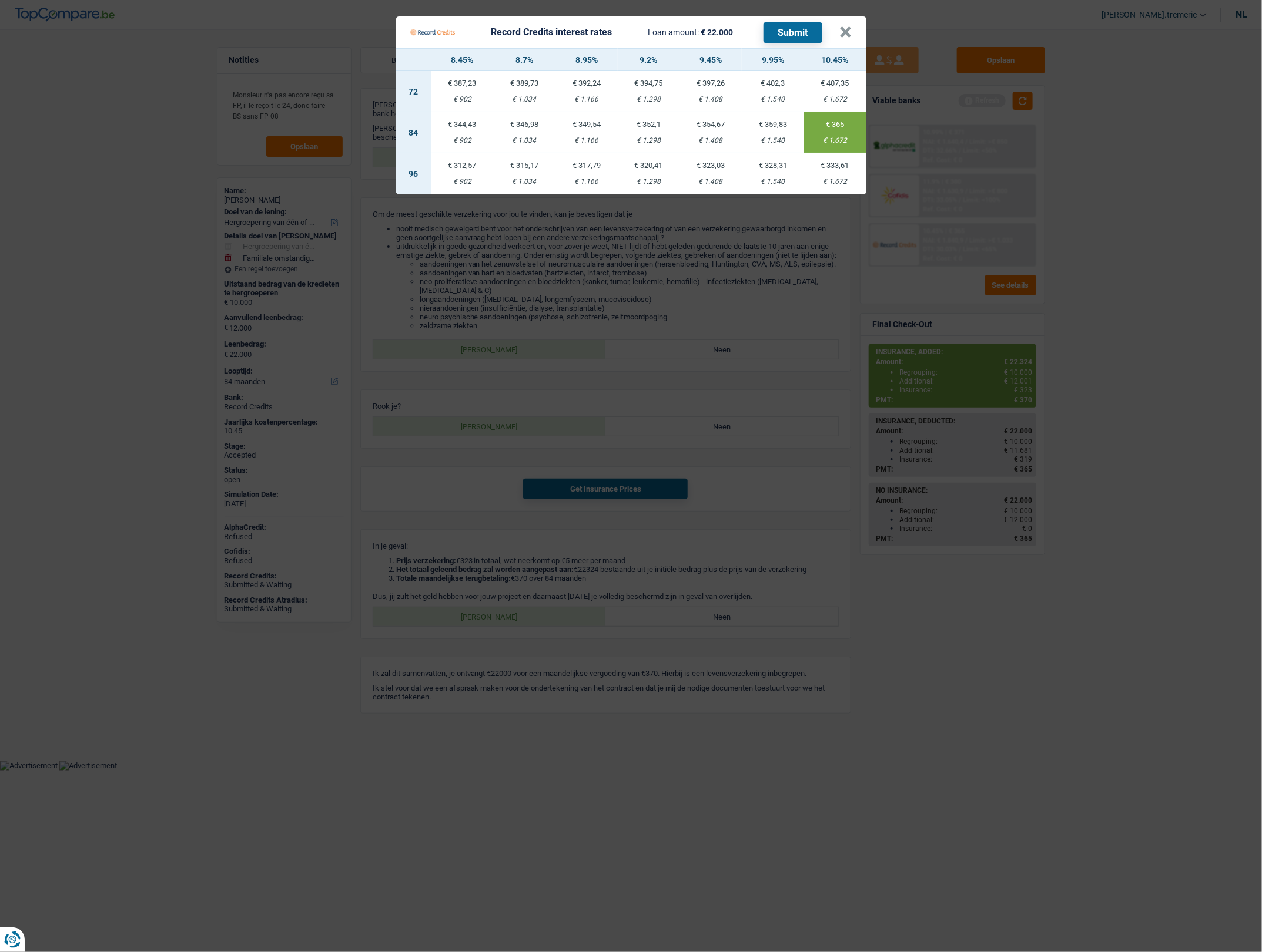
click at [650, 133] on td "€ 352,1 € 1.298" at bounding box center [649, 132] width 62 height 41
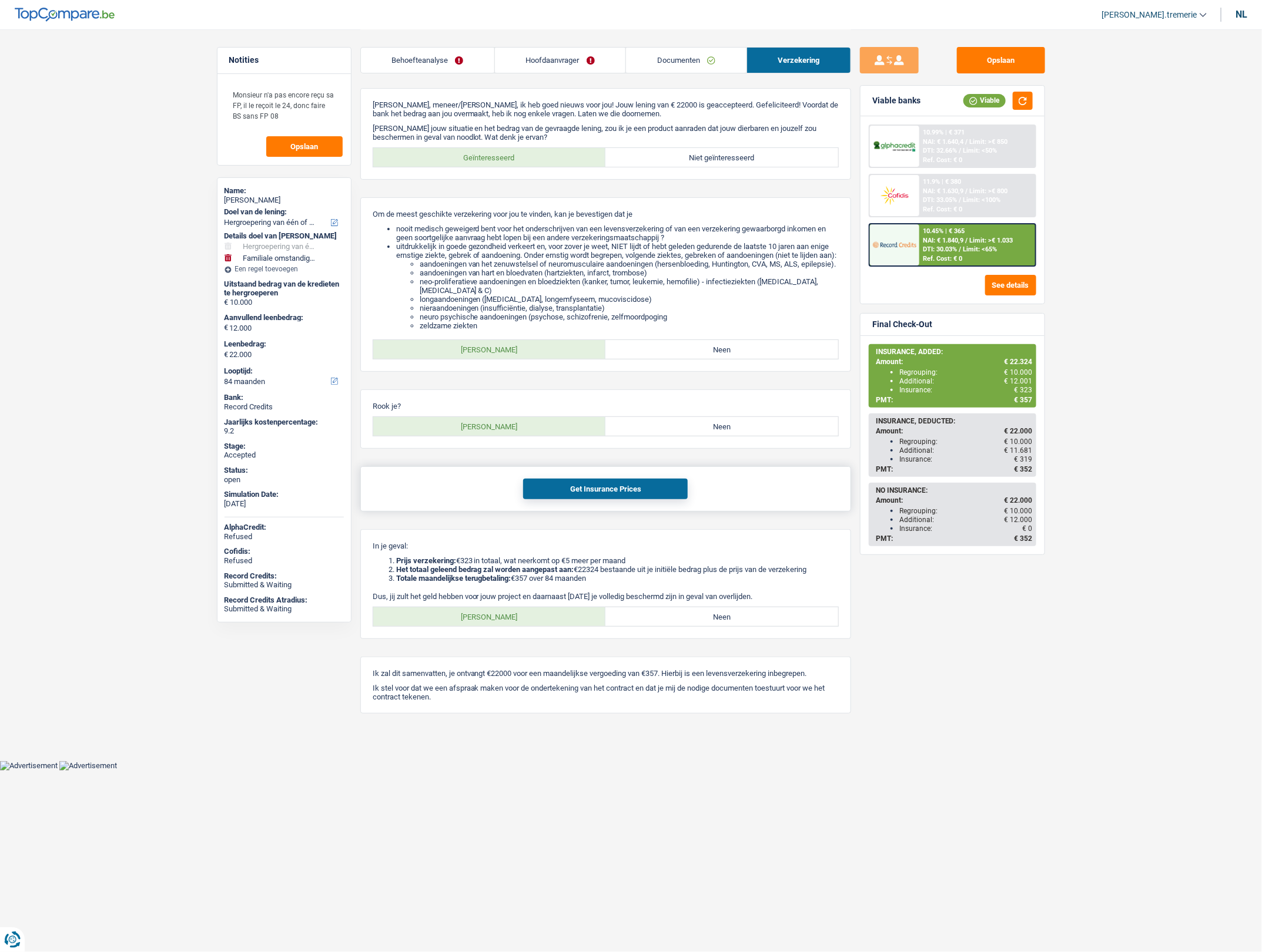
click at [612, 499] on button "Get Insurance Prices" at bounding box center [605, 489] width 165 height 21
click at [431, 55] on link "Behoefteanalyse" at bounding box center [427, 60] width 133 height 26
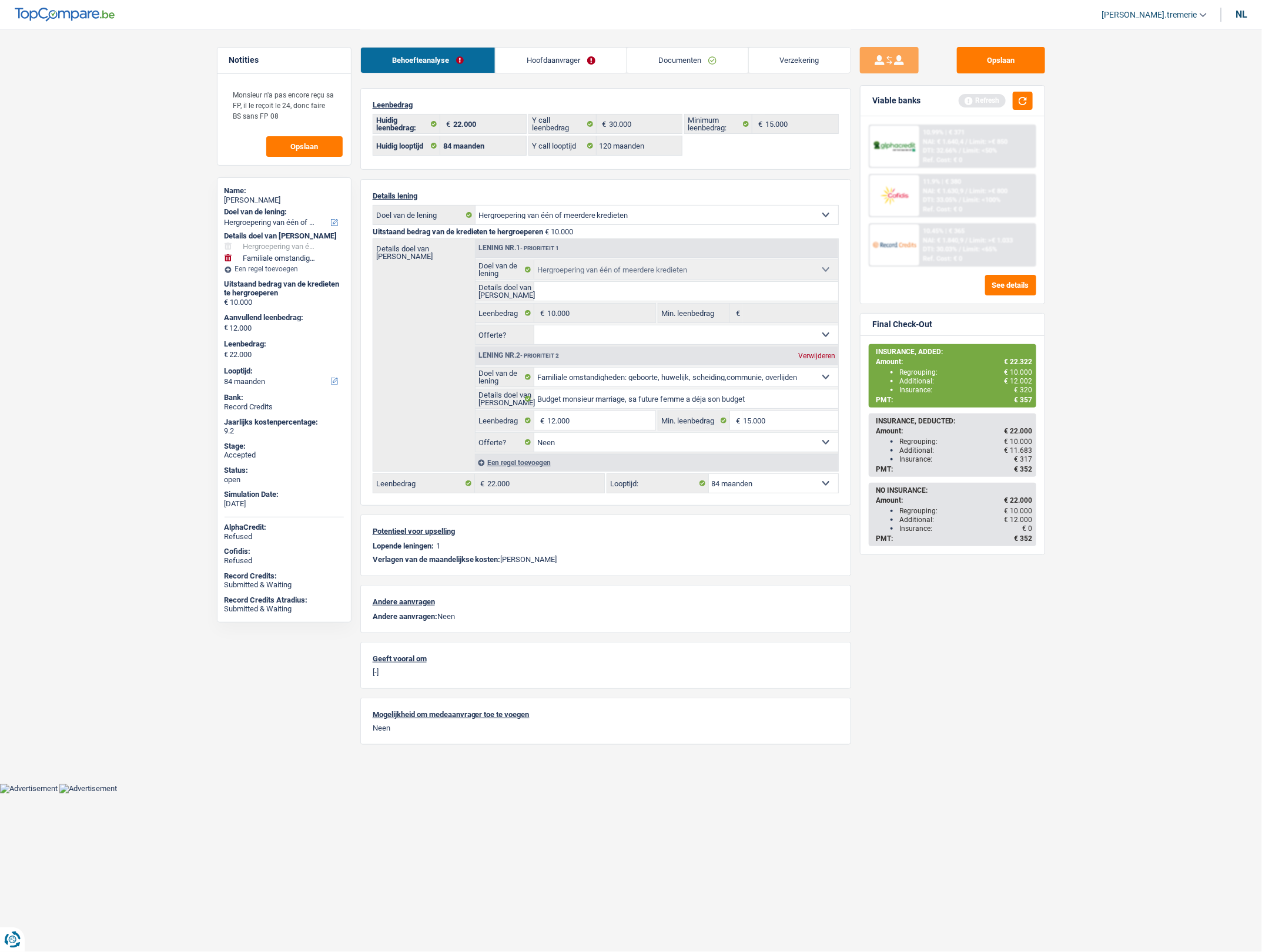
click at [944, 248] on span "DTI: 30.03%" at bounding box center [939, 250] width 34 height 7
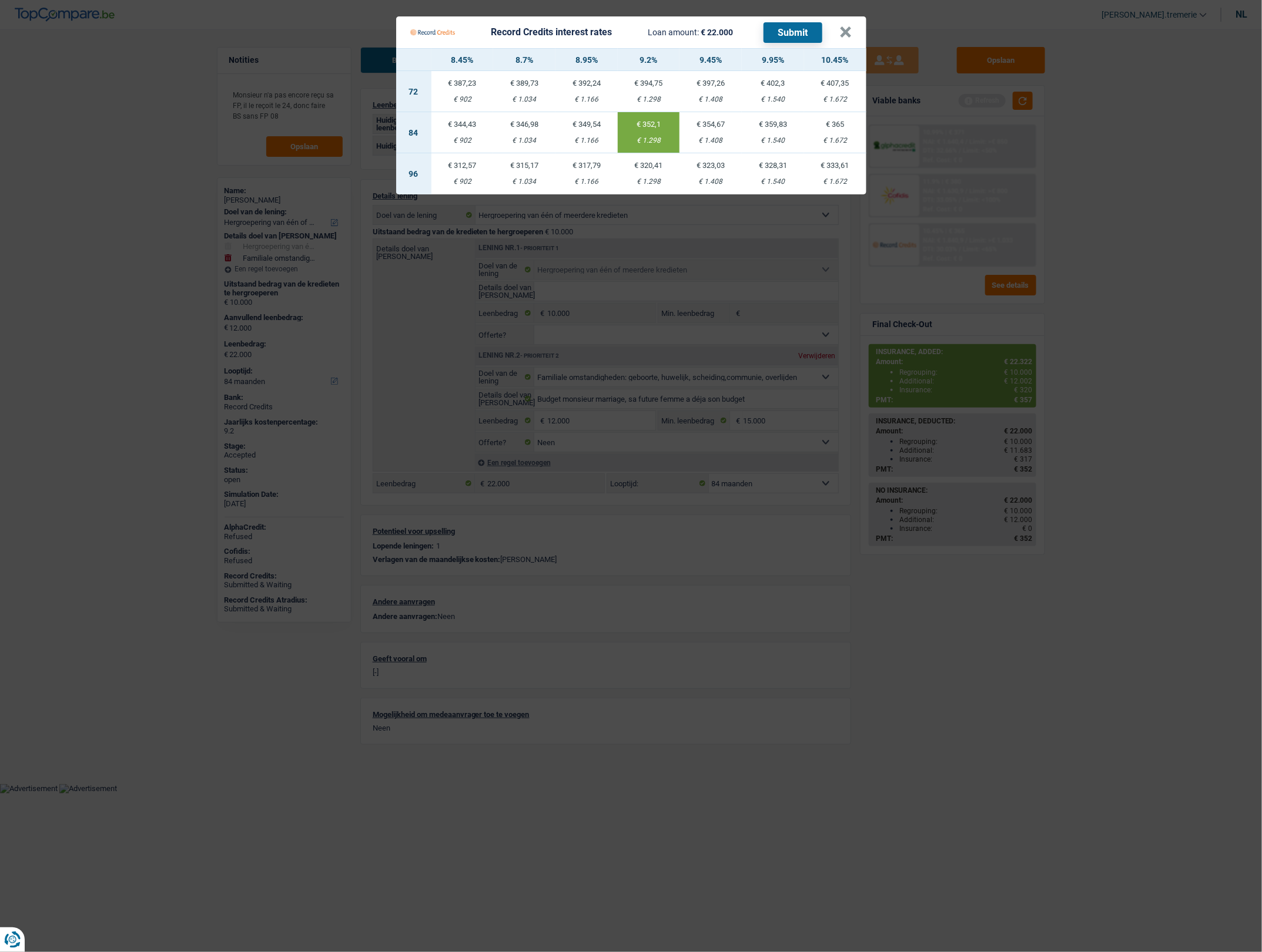
click at [625, 148] on td "€ 352,1 € 1.298" at bounding box center [649, 132] width 62 height 41
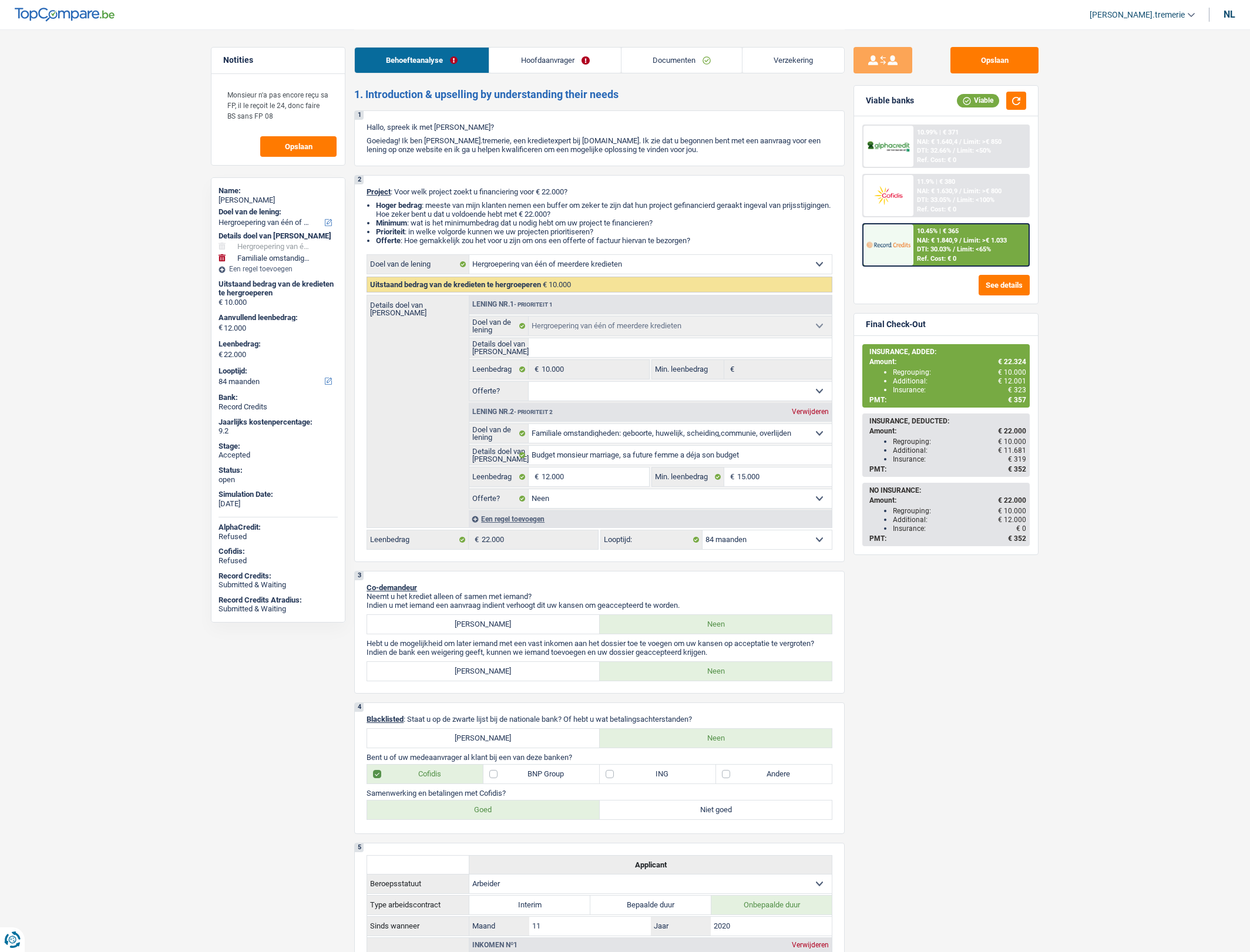
select select "refinancing"
select select "familyEvent"
select select "84"
select select "refinancing"
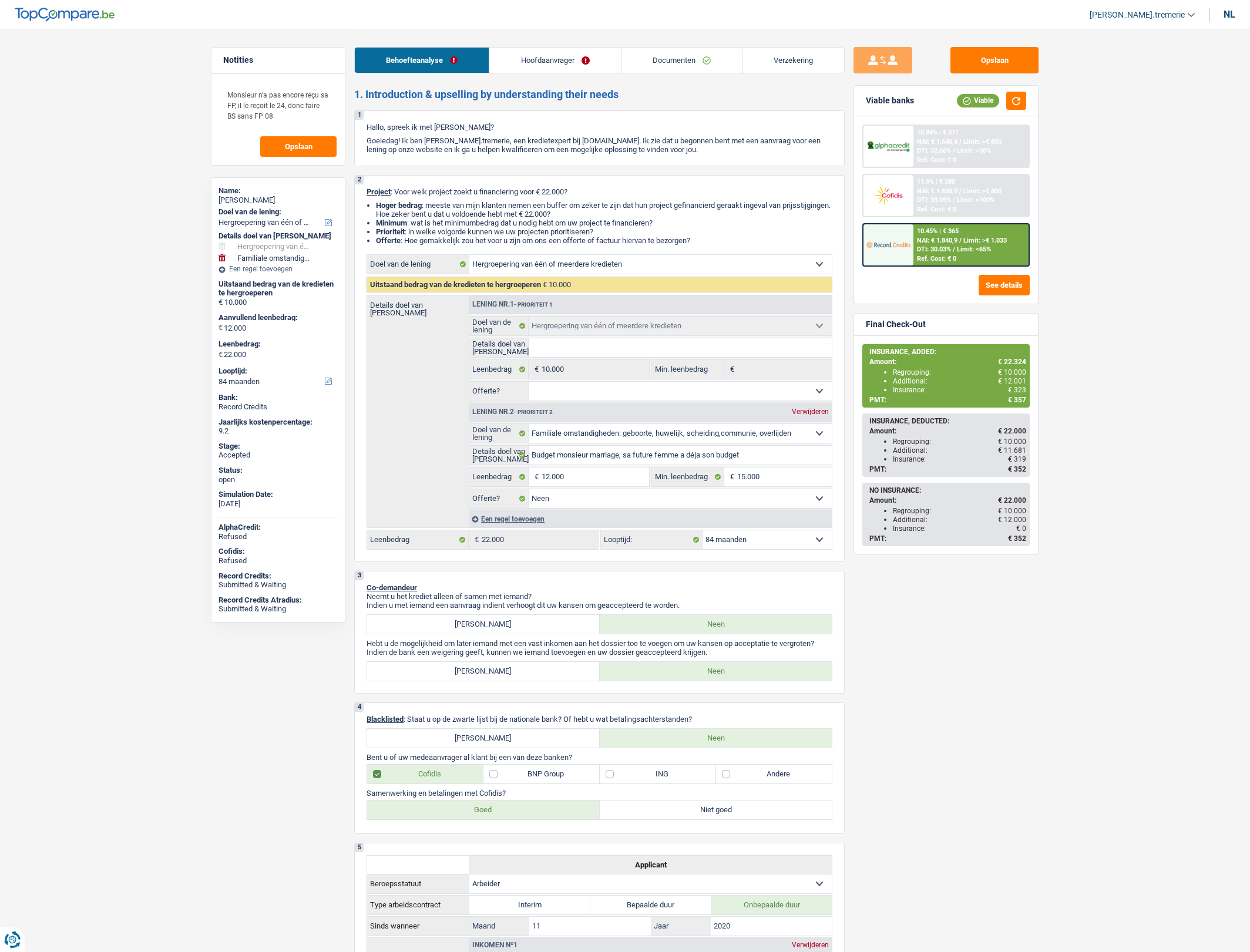
select select "refinancing"
select select "familyEvent"
select select "false"
select select "84"
select select "worker"
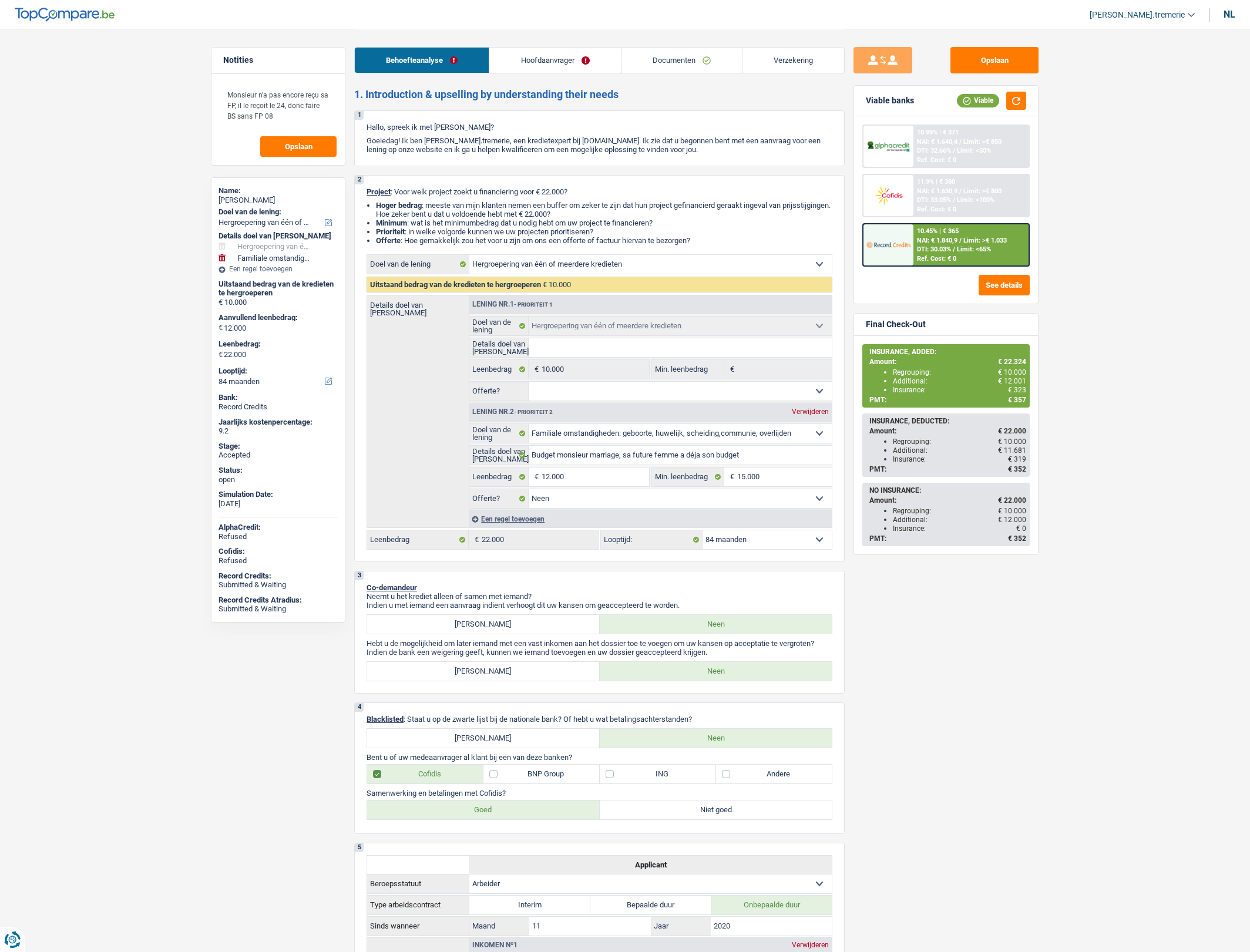
select select "netSalary"
select select "rents"
select select "cardOrCredit"
select select "refinancing"
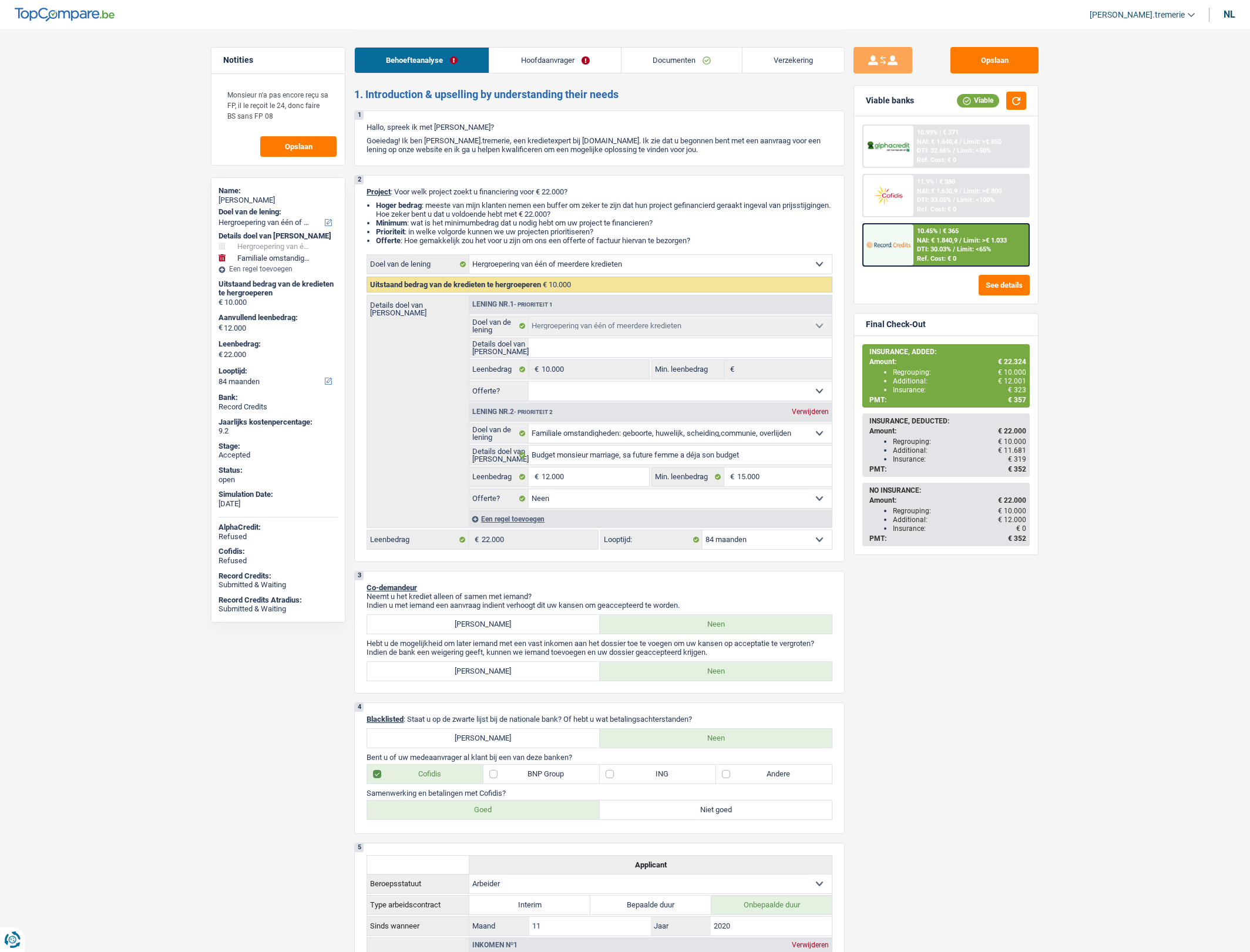
select select "familyEvent"
select select "false"
select select "84"
click at [670, 65] on link "Documenten" at bounding box center [681, 60] width 120 height 26
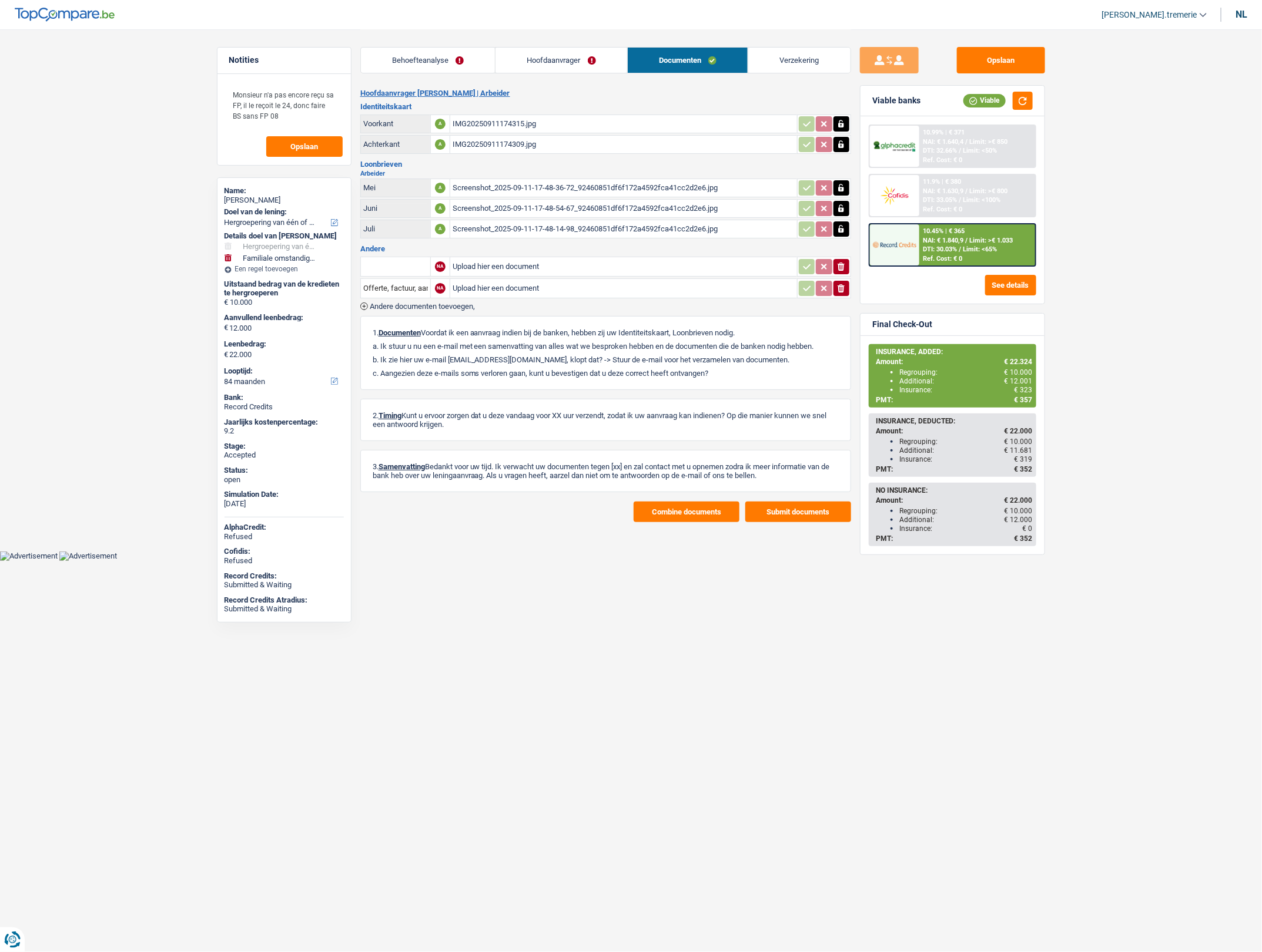
click at [406, 260] on input "text" at bounding box center [395, 266] width 65 height 19
type input "b"
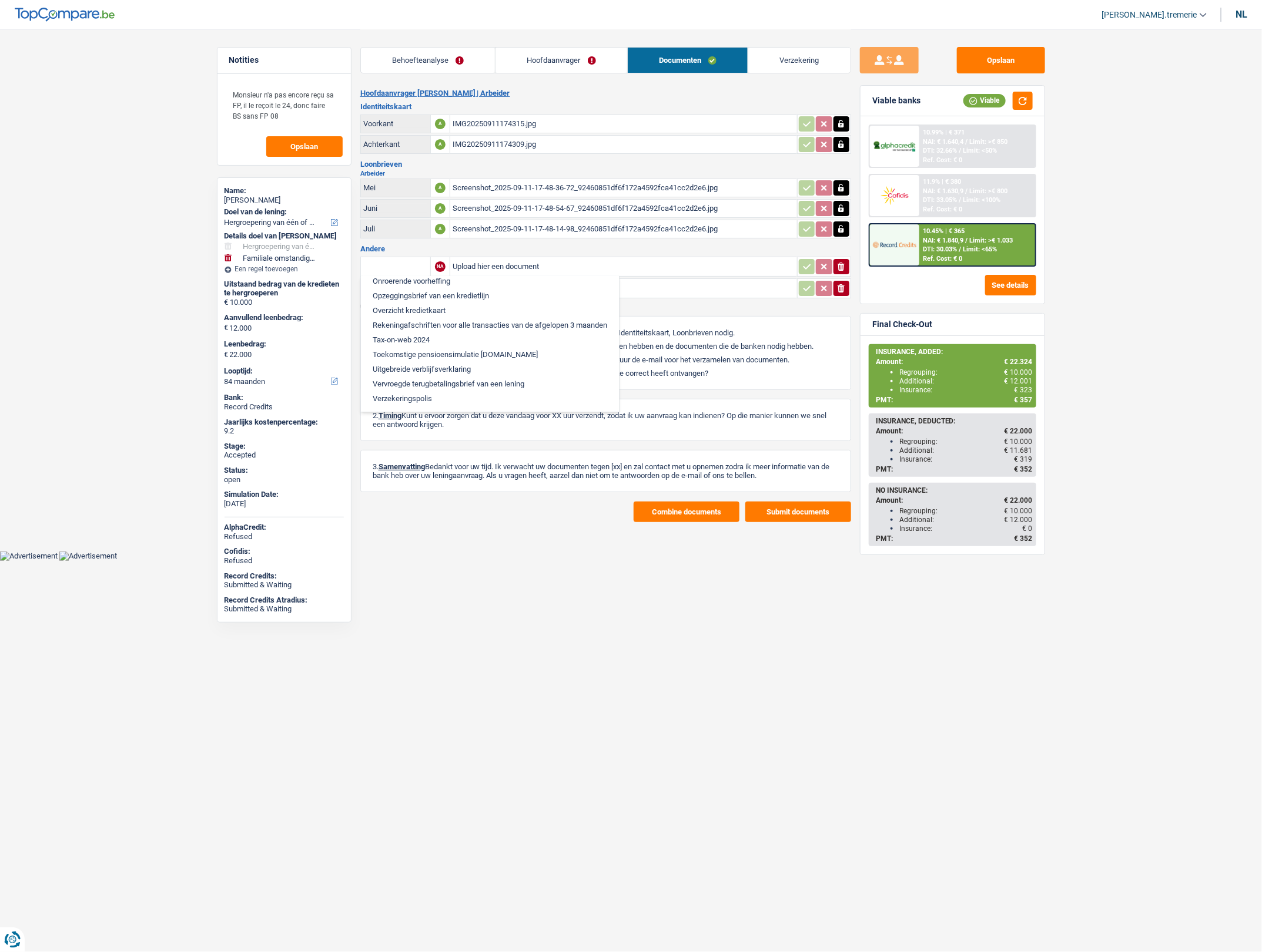
scroll to position [760, 0]
click at [415, 315] on li "Overzicht kredietkaart" at bounding box center [489, 311] width 246 height 15
type input "Overzicht kredietkaart"
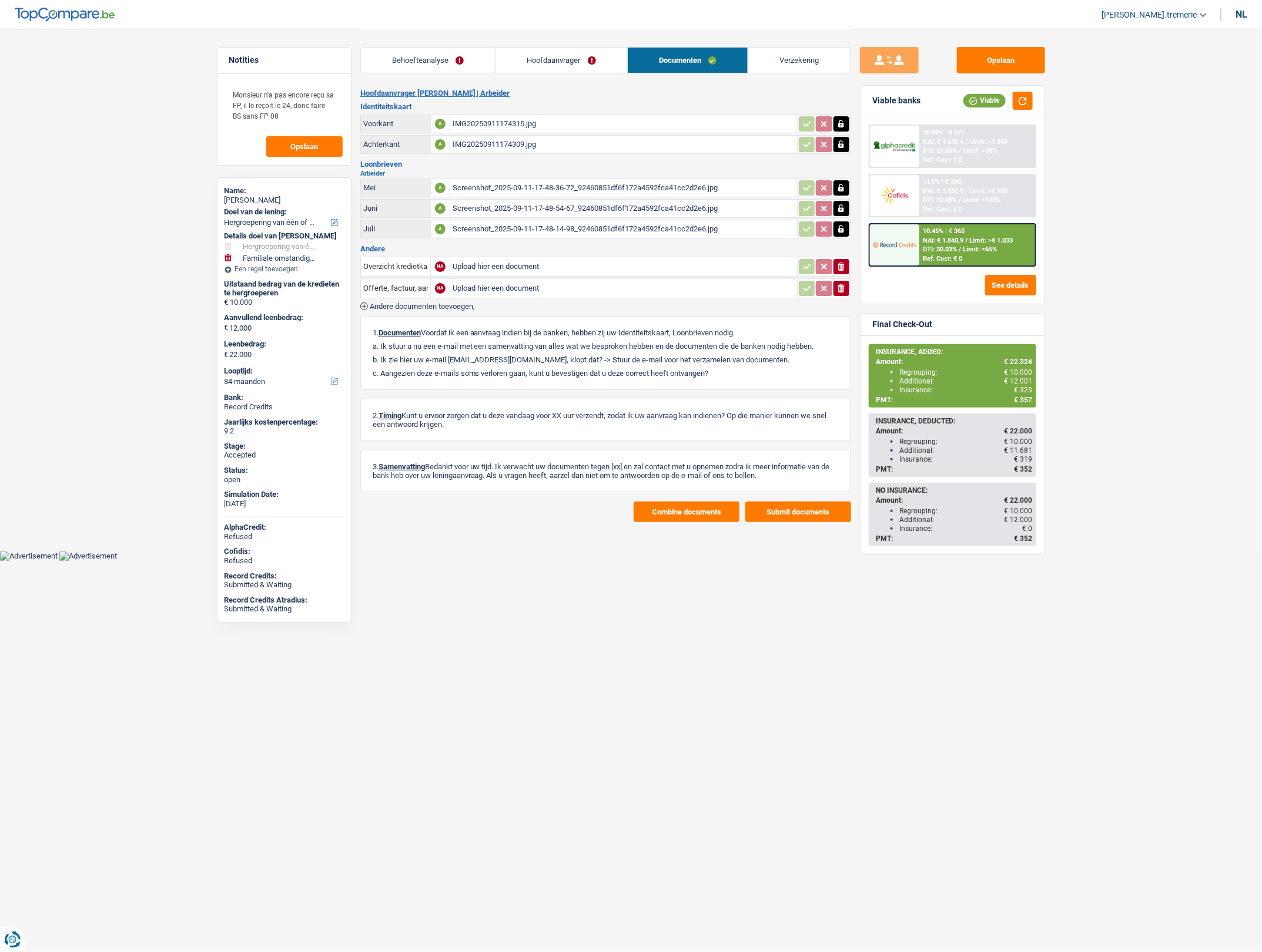
click at [942, 241] on span "NAI: € 1.840,9" at bounding box center [943, 241] width 41 height 7
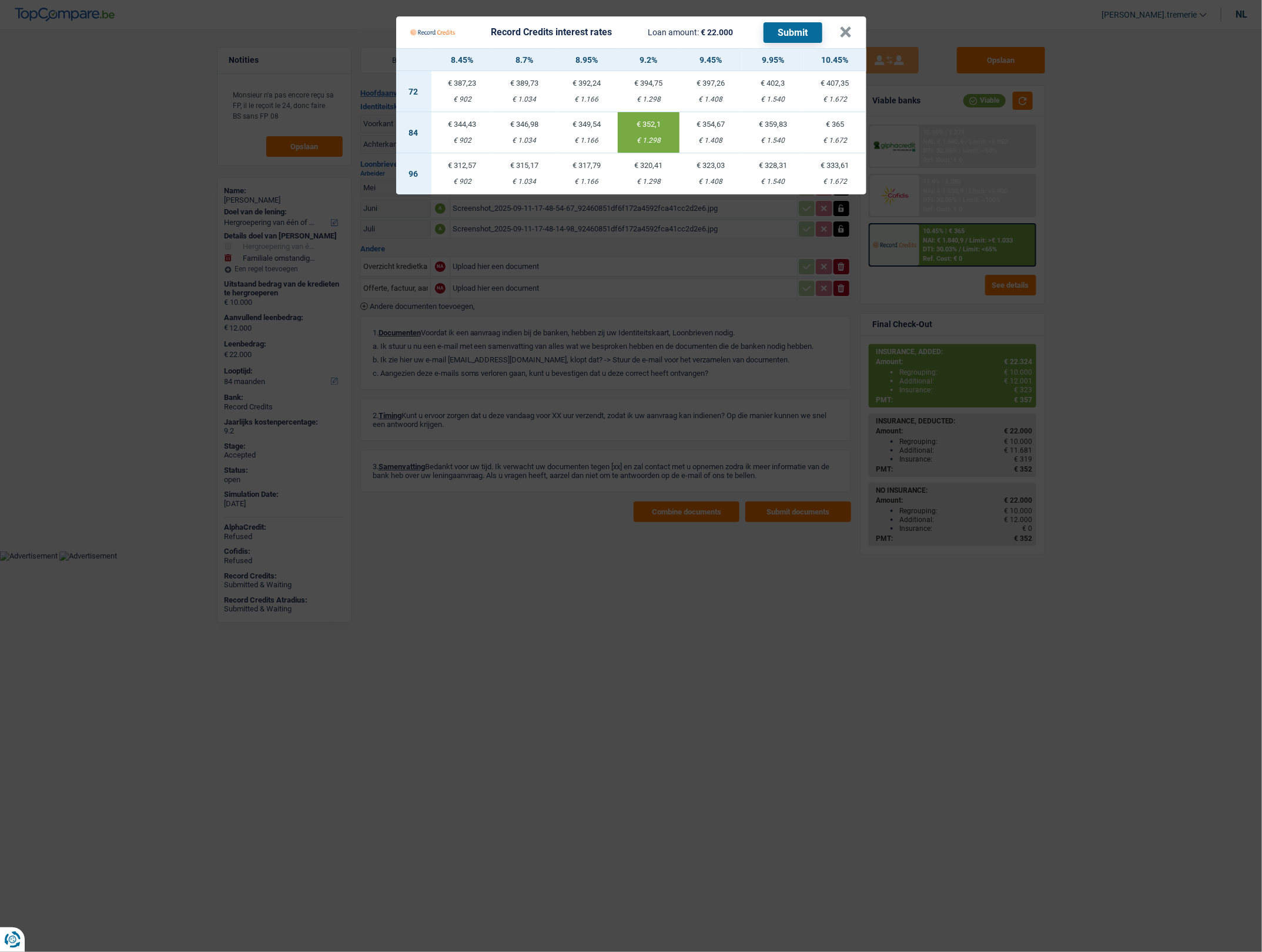
click at [845, 137] on div "€ 1.672" at bounding box center [835, 140] width 62 height 7
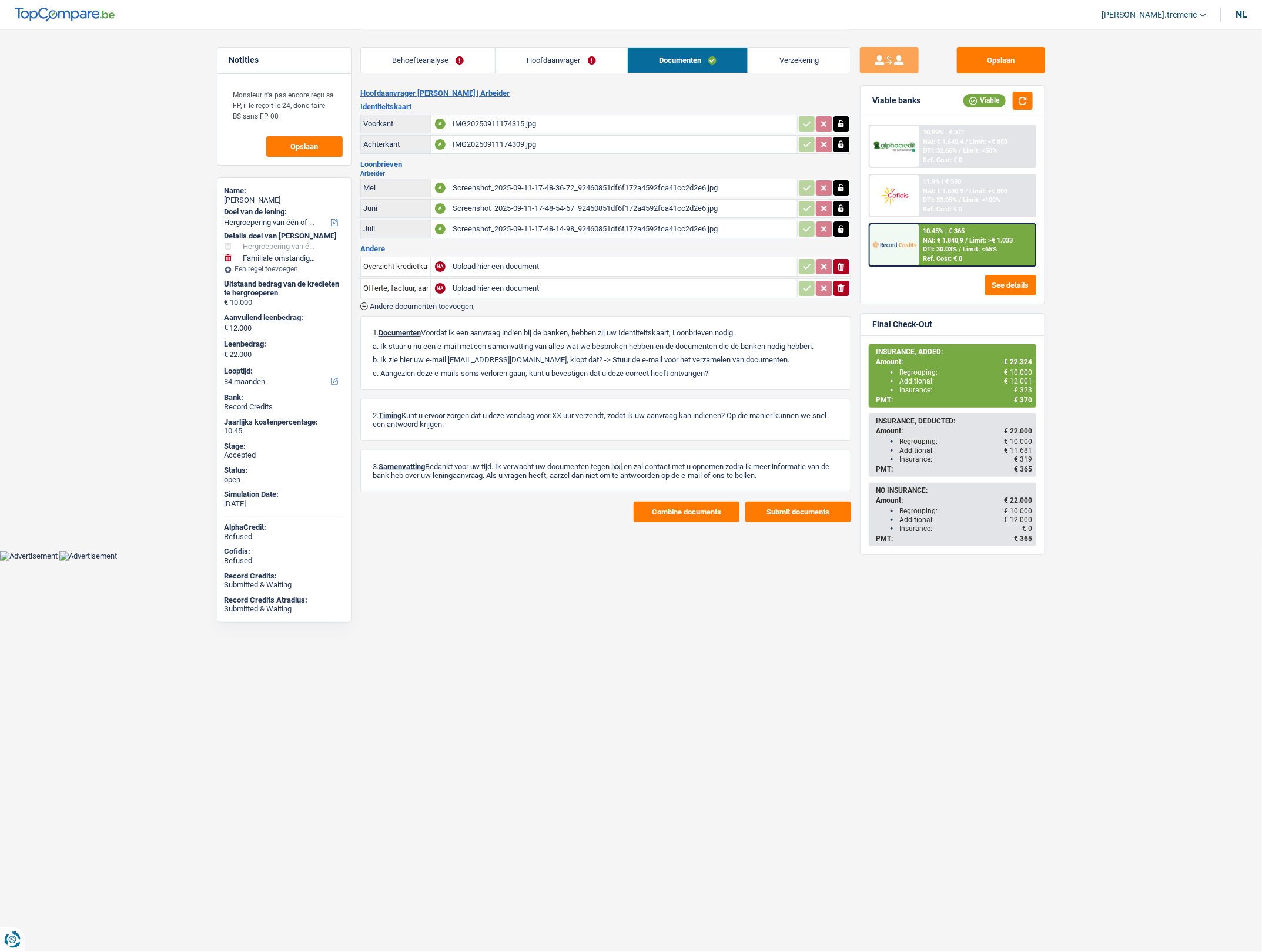
click at [948, 240] on span "NAI: € 1.840,9" at bounding box center [943, 241] width 41 height 7
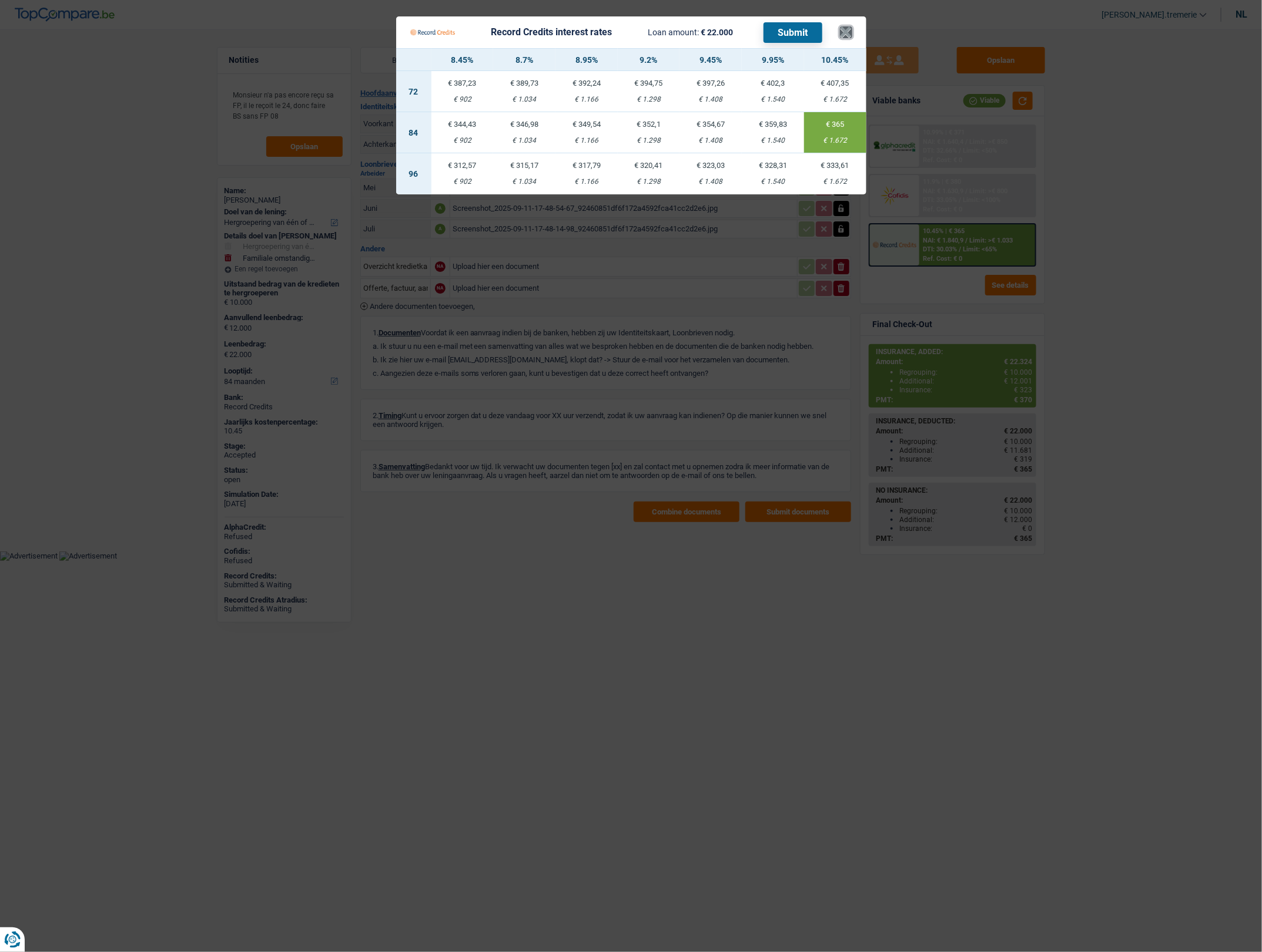
click at [841, 27] on button "×" at bounding box center [846, 32] width 13 height 12
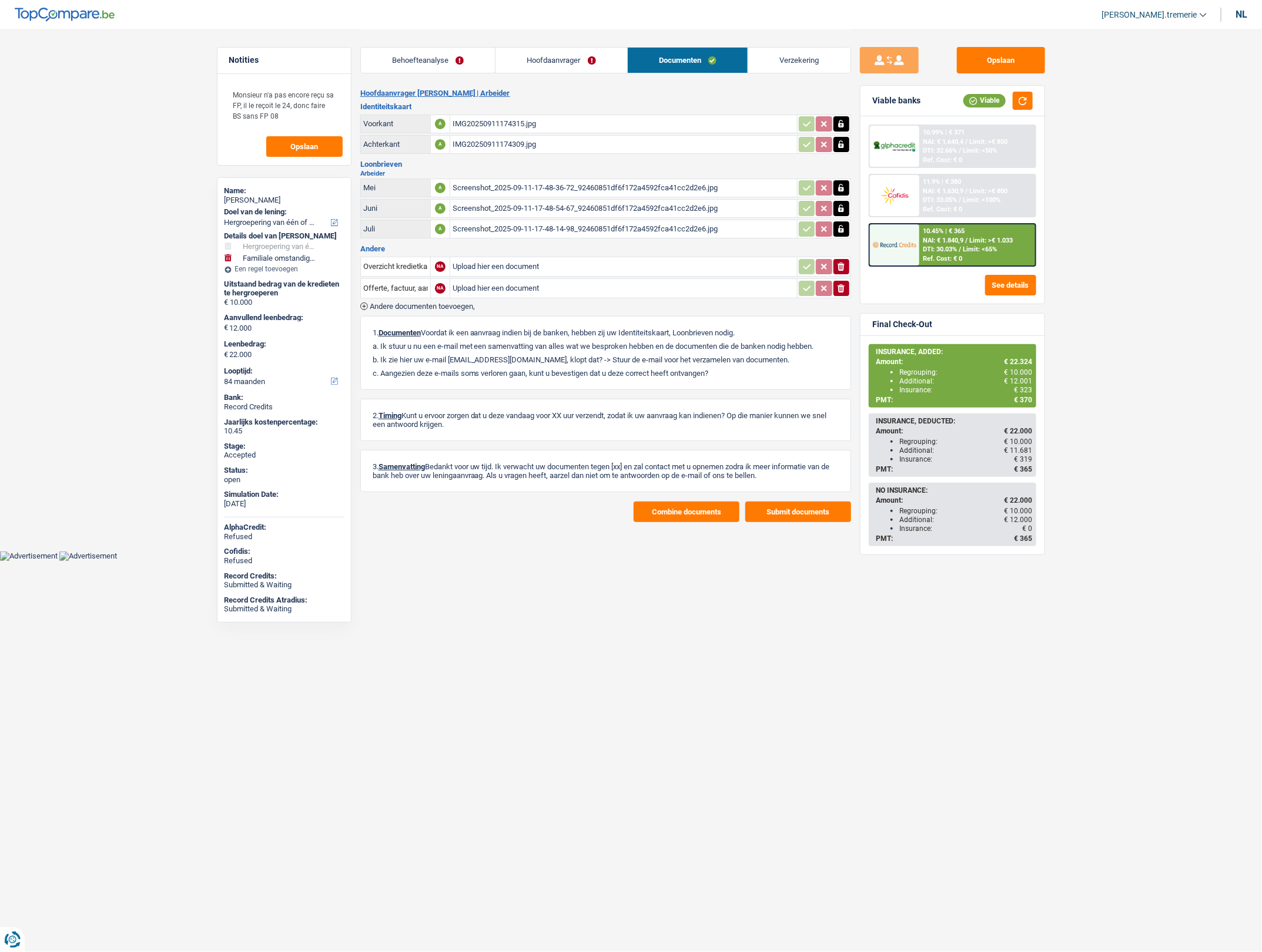
click at [777, 62] on link "Verzekering" at bounding box center [799, 60] width 102 height 26
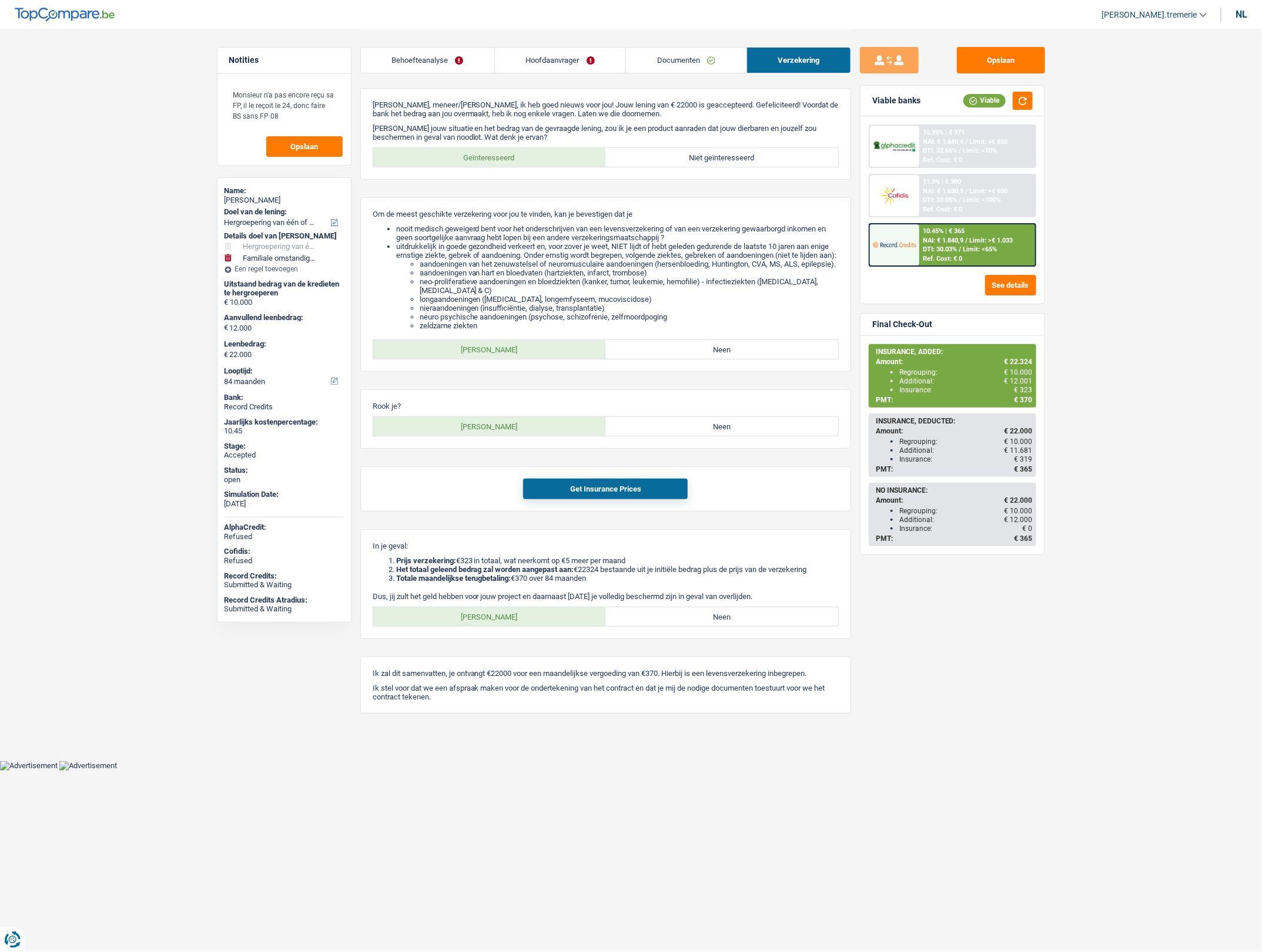
click at [932, 257] on div "Ref. Cost: € 0" at bounding box center [942, 259] width 39 height 7
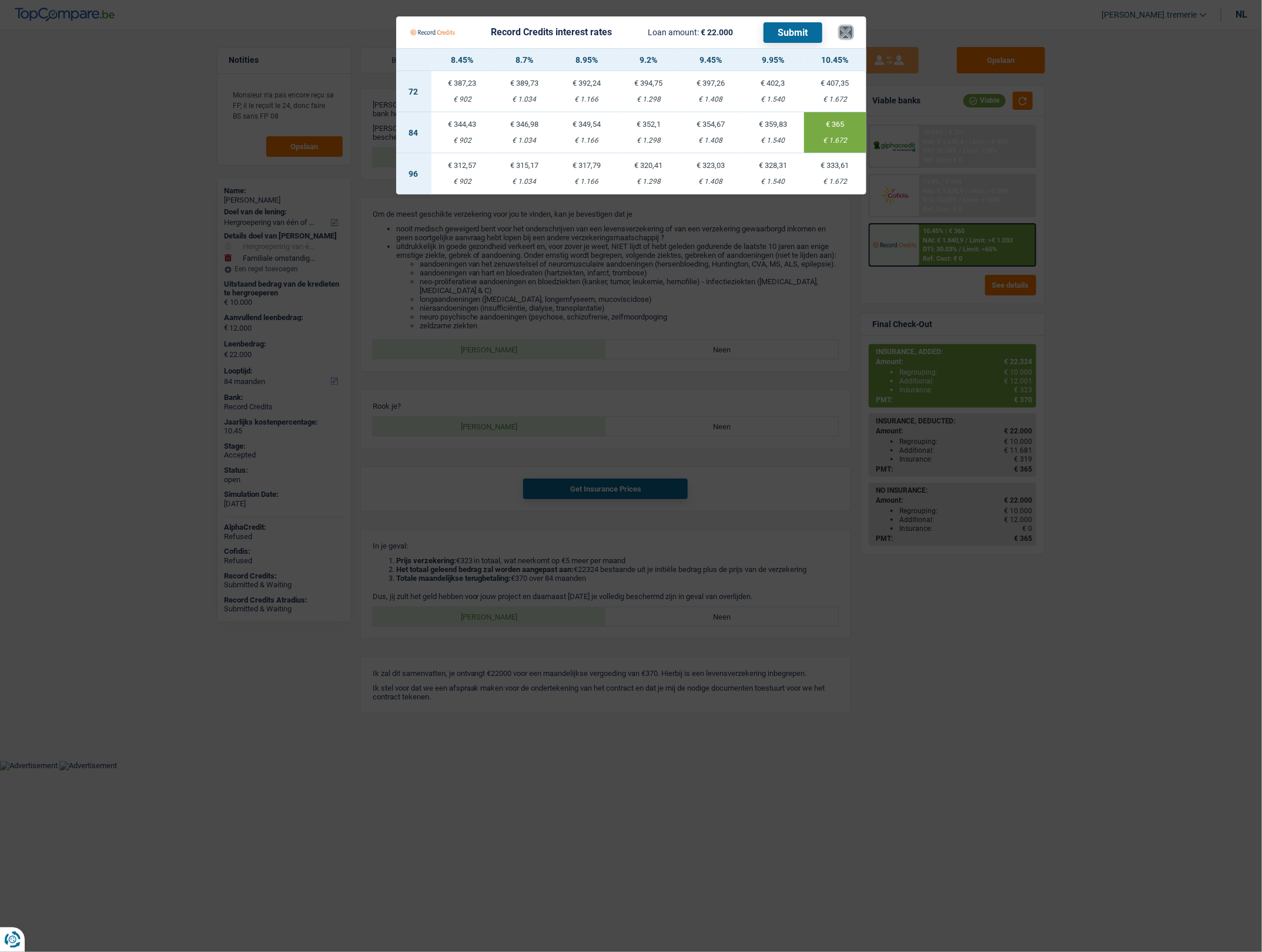
click at [844, 29] on button "×" at bounding box center [846, 32] width 13 height 12
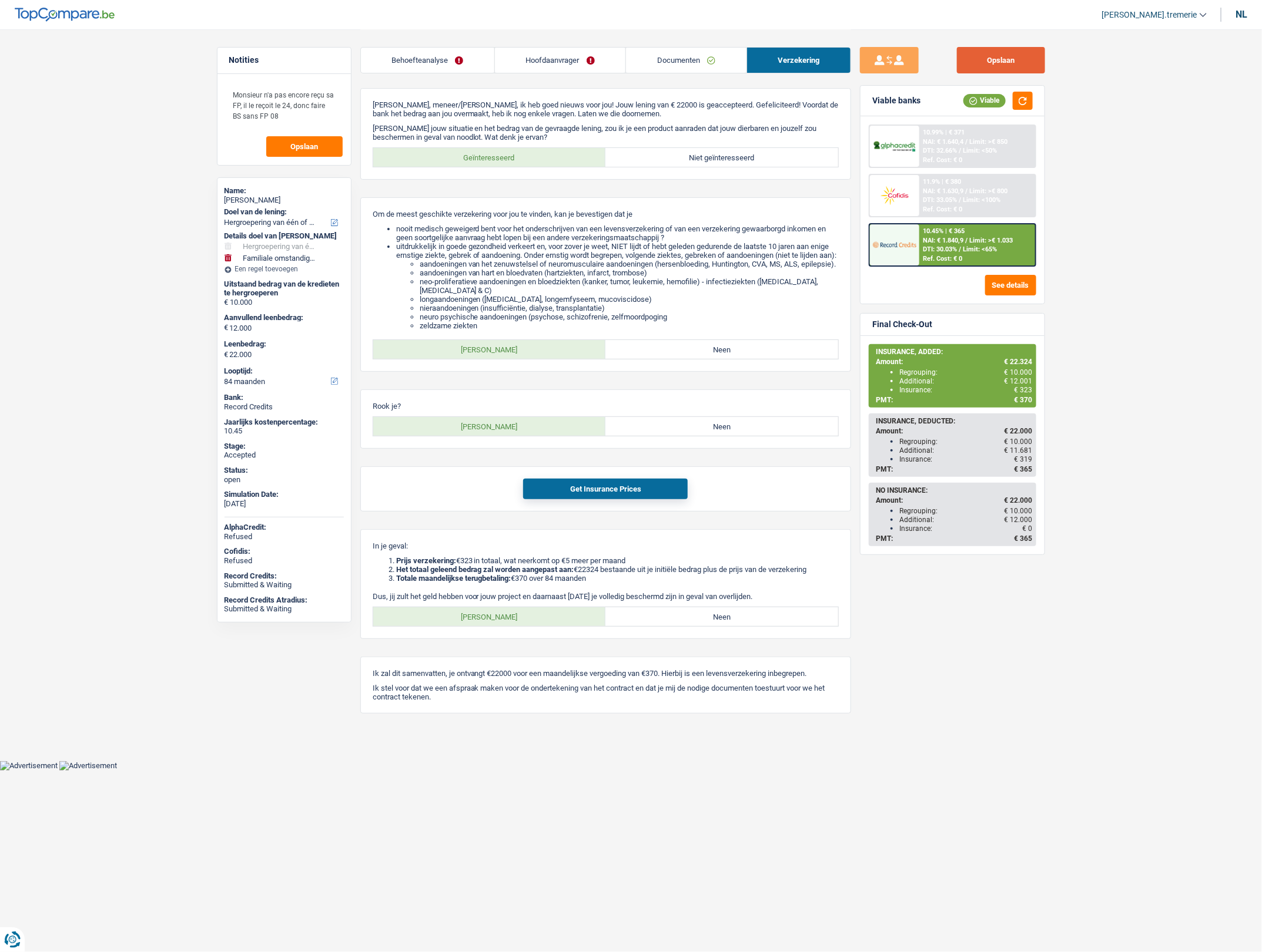
click at [1023, 65] on button "Opslaan" at bounding box center [1000, 60] width 88 height 26
